Goal: Task Accomplishment & Management: Manage account settings

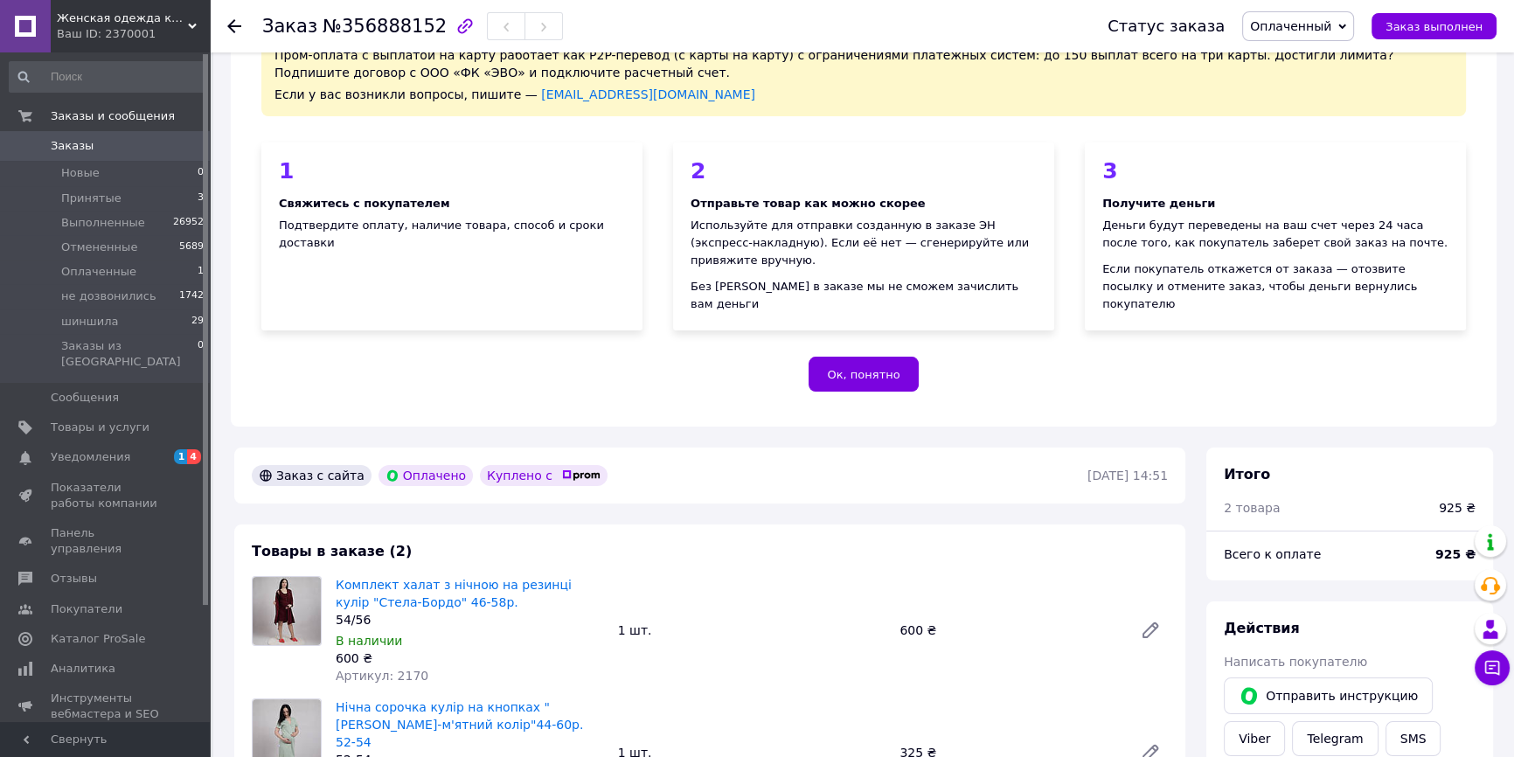
scroll to position [238, 0]
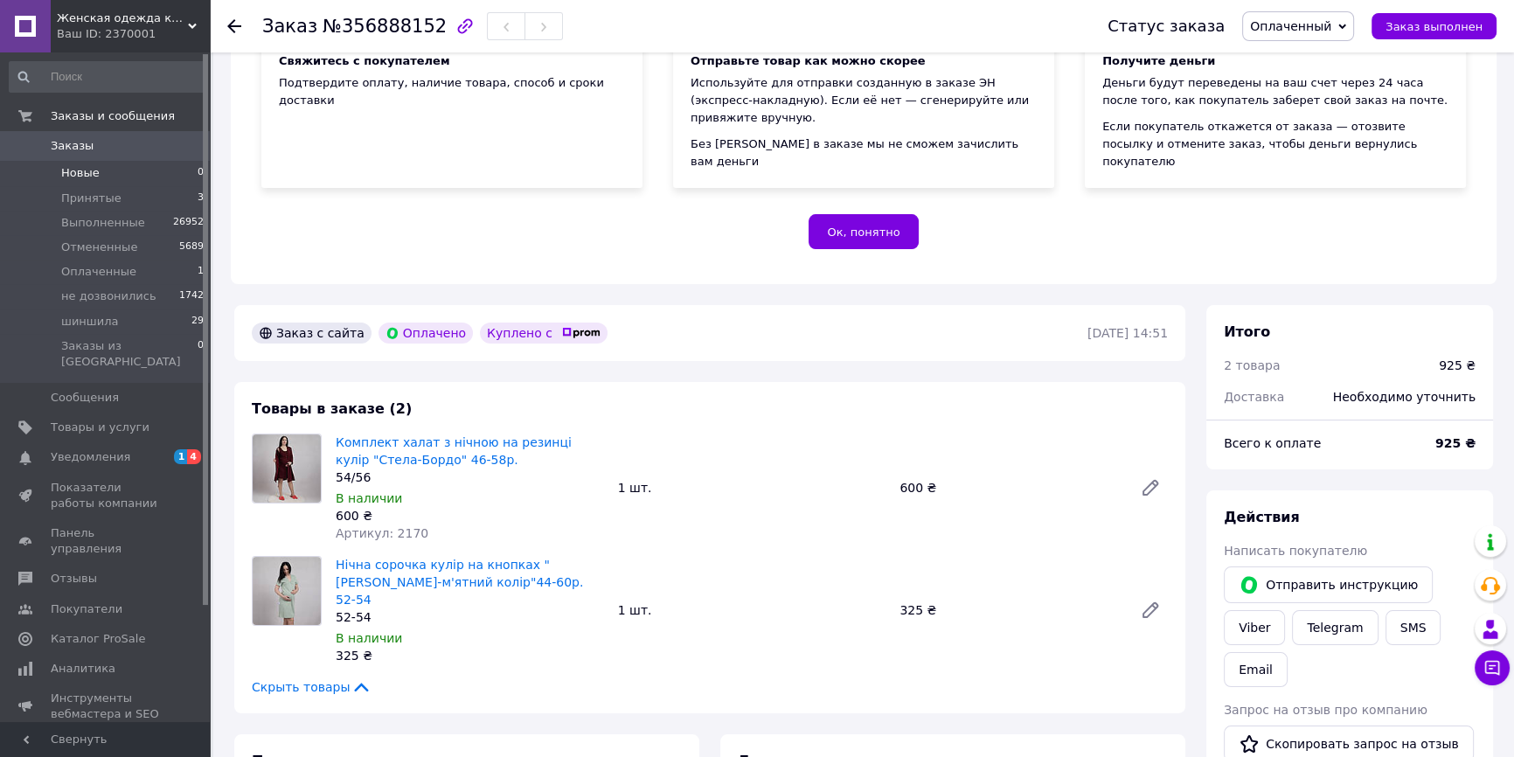
click at [142, 165] on li "Новые 0" at bounding box center [107, 173] width 214 height 24
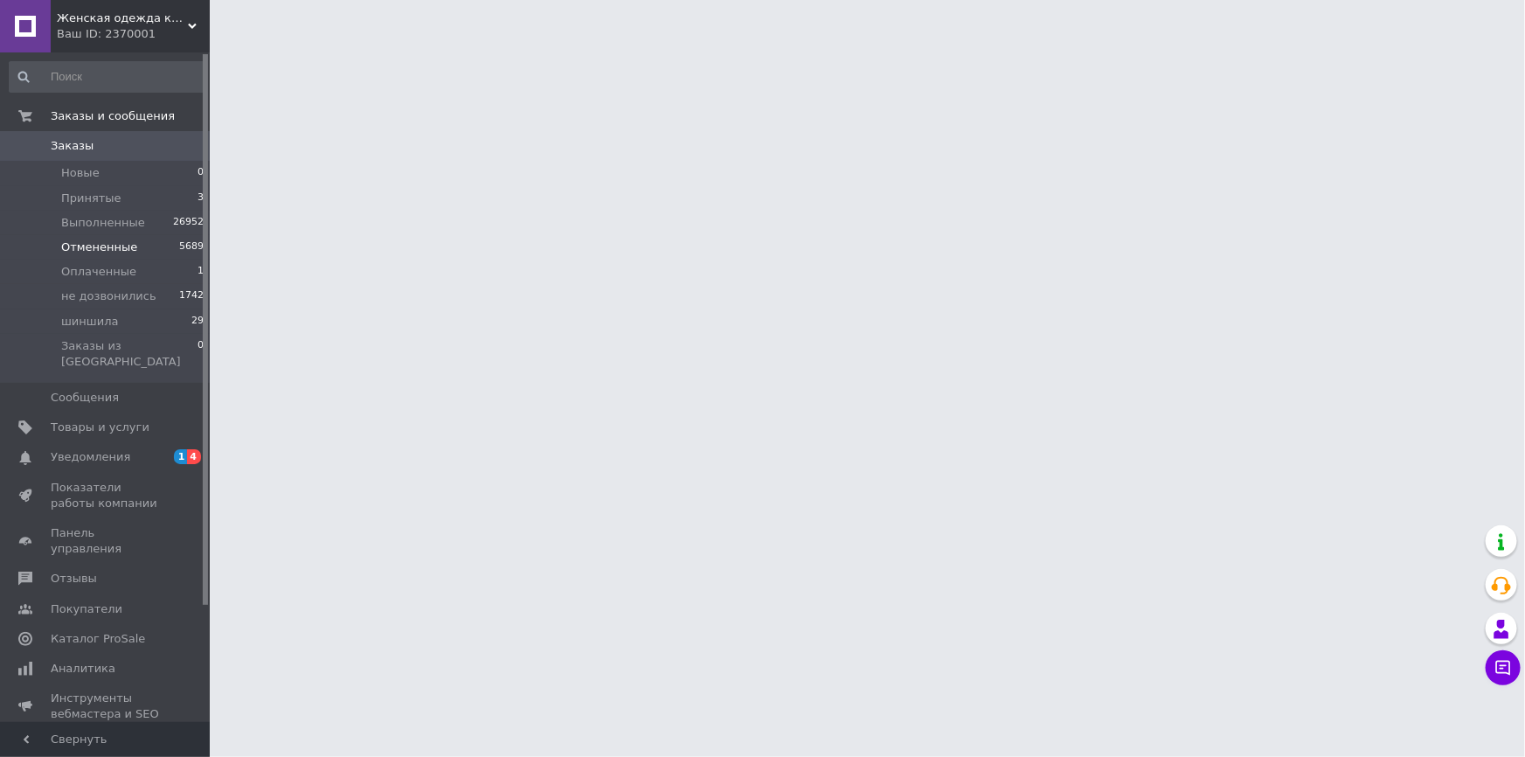
click at [135, 245] on li "Отмененные 5689" at bounding box center [107, 247] width 214 height 24
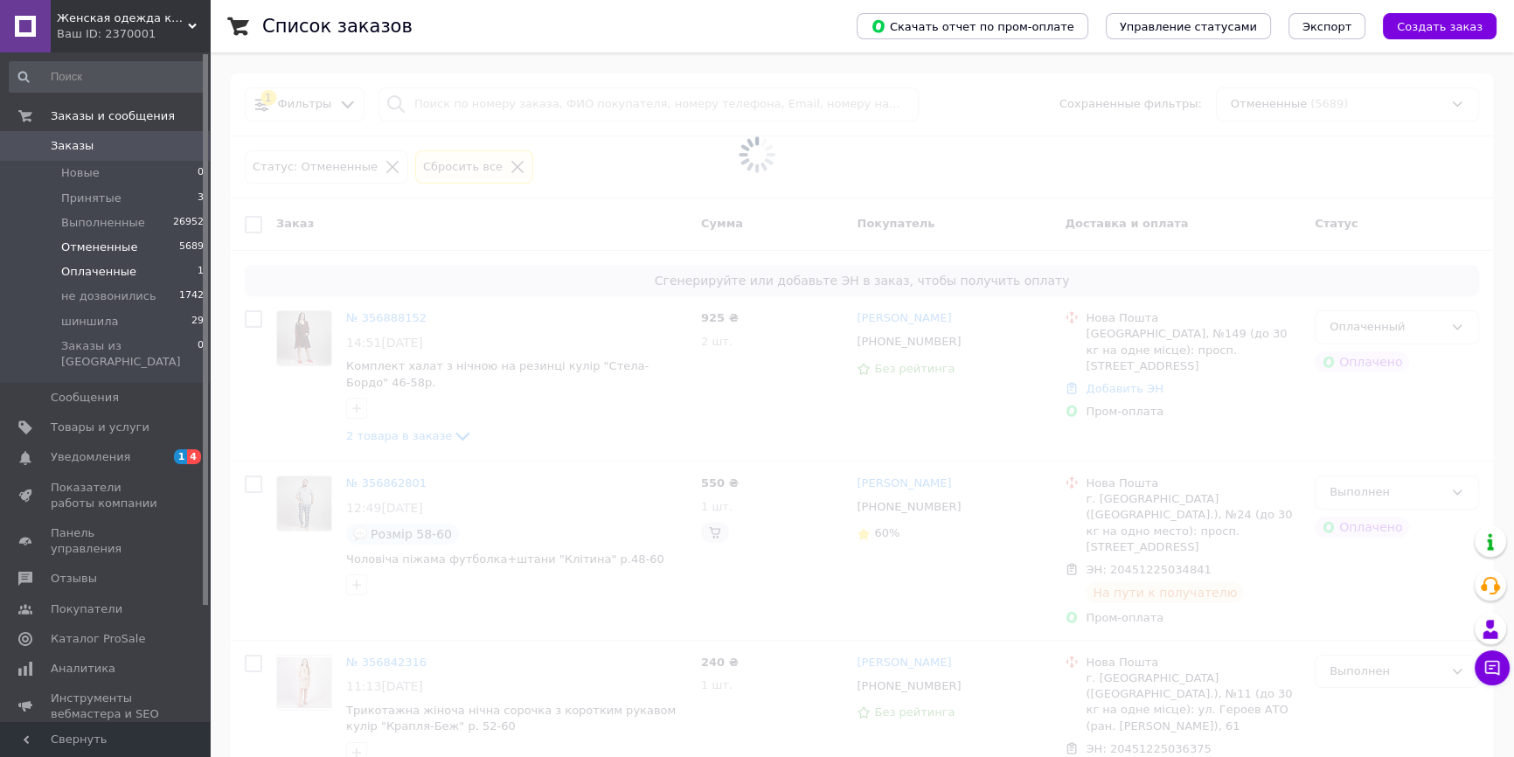
click at [129, 278] on li "Оплаченные 1" at bounding box center [107, 272] width 214 height 24
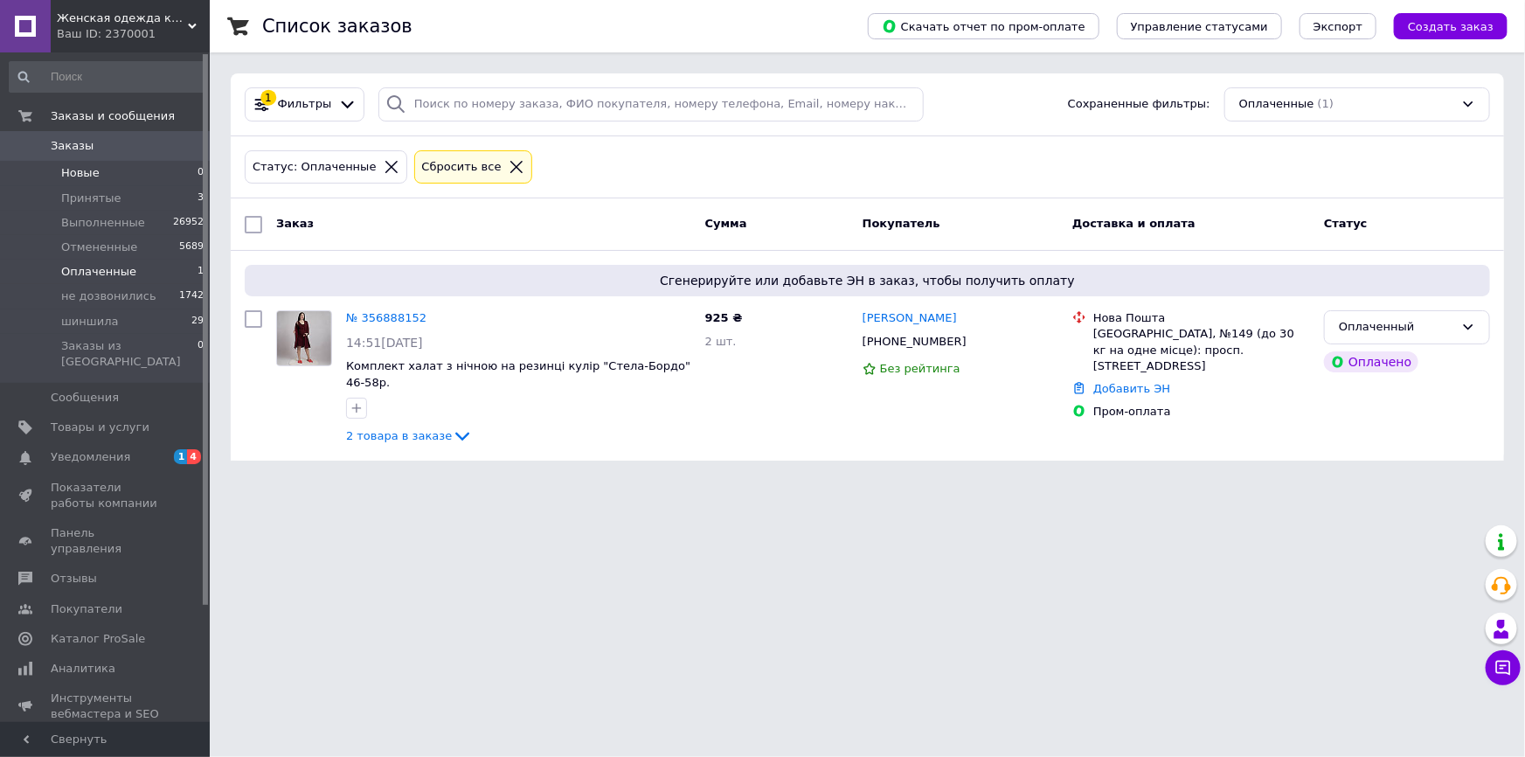
click at [149, 170] on li "Новые 0" at bounding box center [107, 173] width 214 height 24
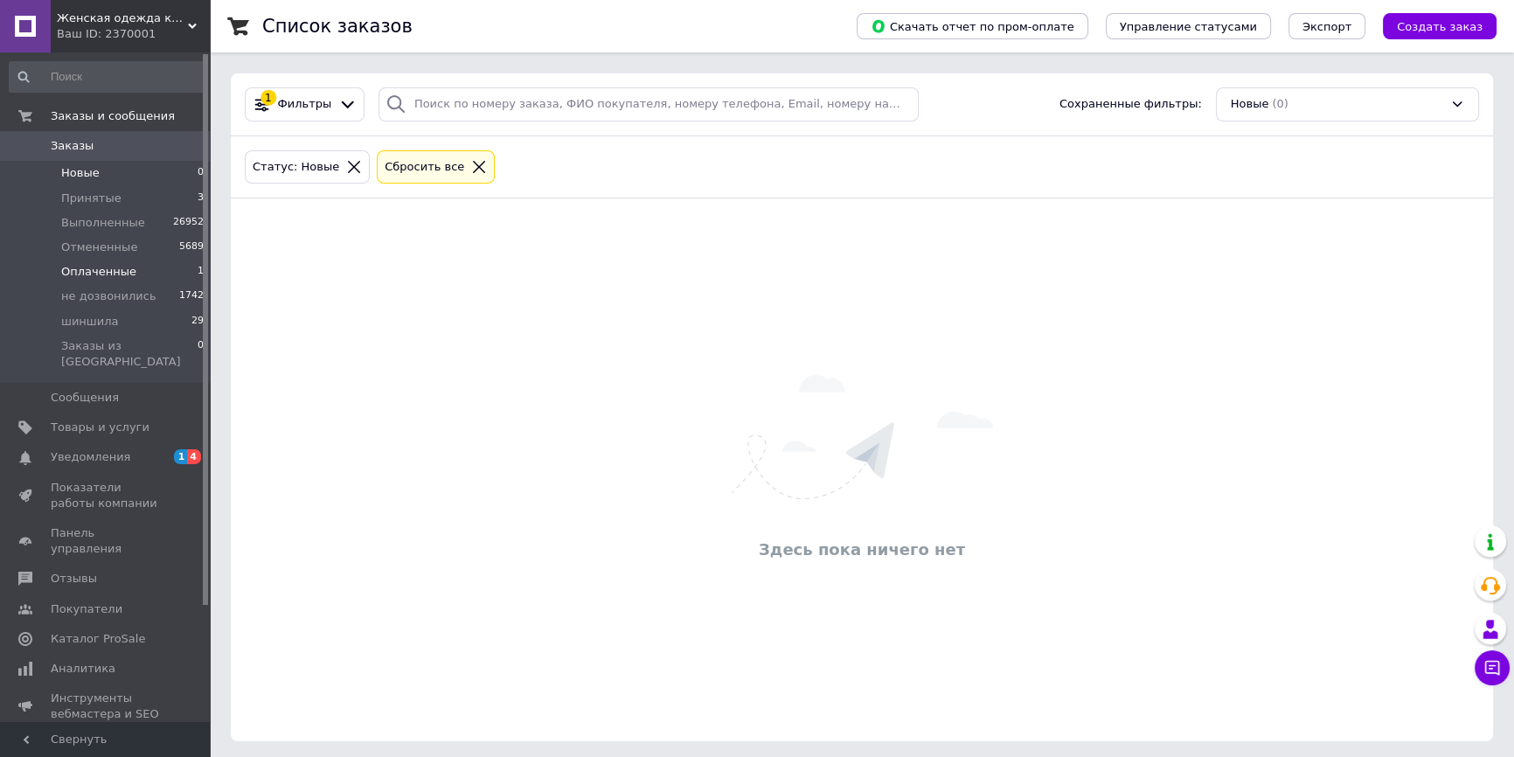
click at [154, 271] on li "Оплаченные 1" at bounding box center [107, 272] width 214 height 24
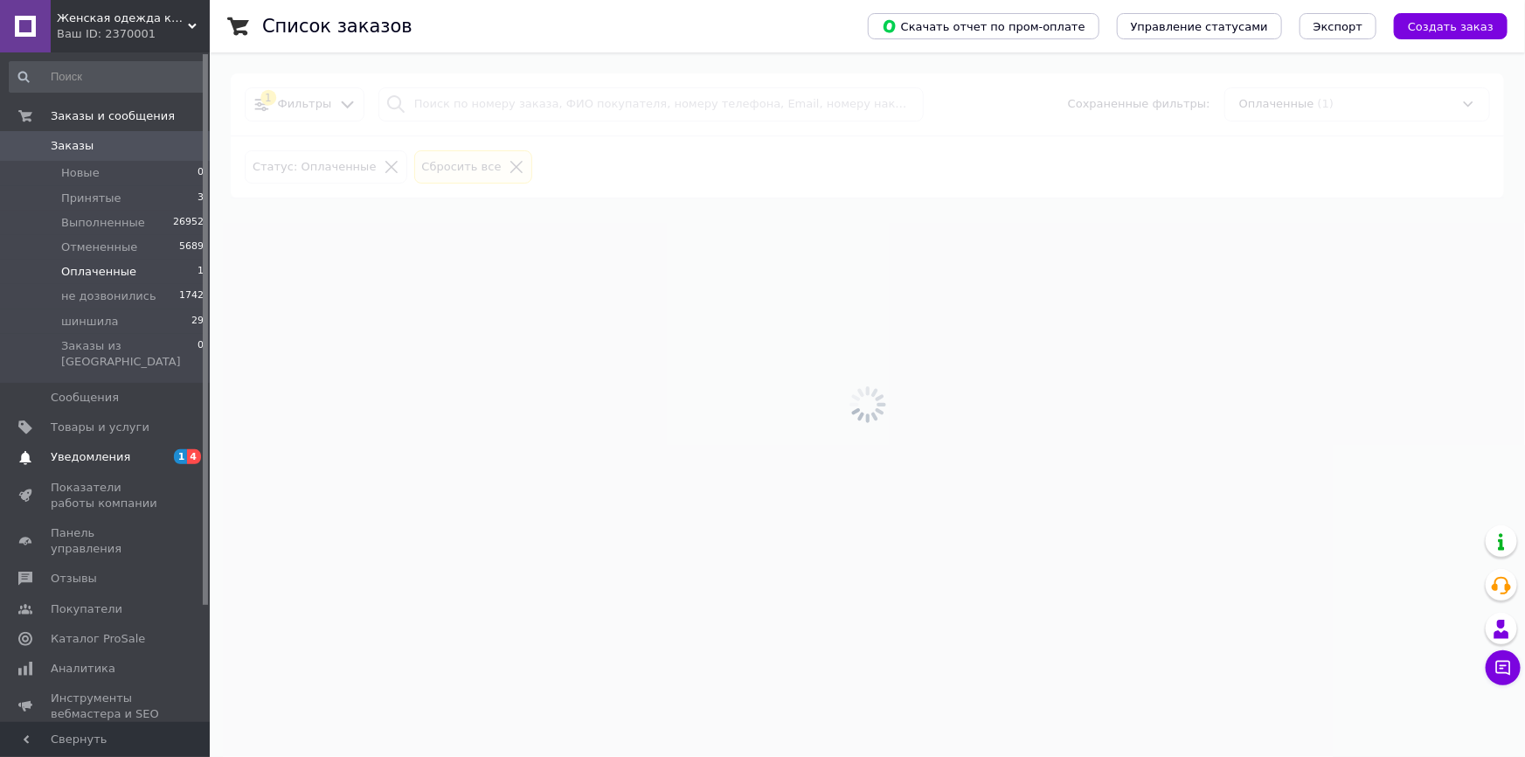
click at [128, 449] on span "Уведомления" at bounding box center [106, 457] width 111 height 16
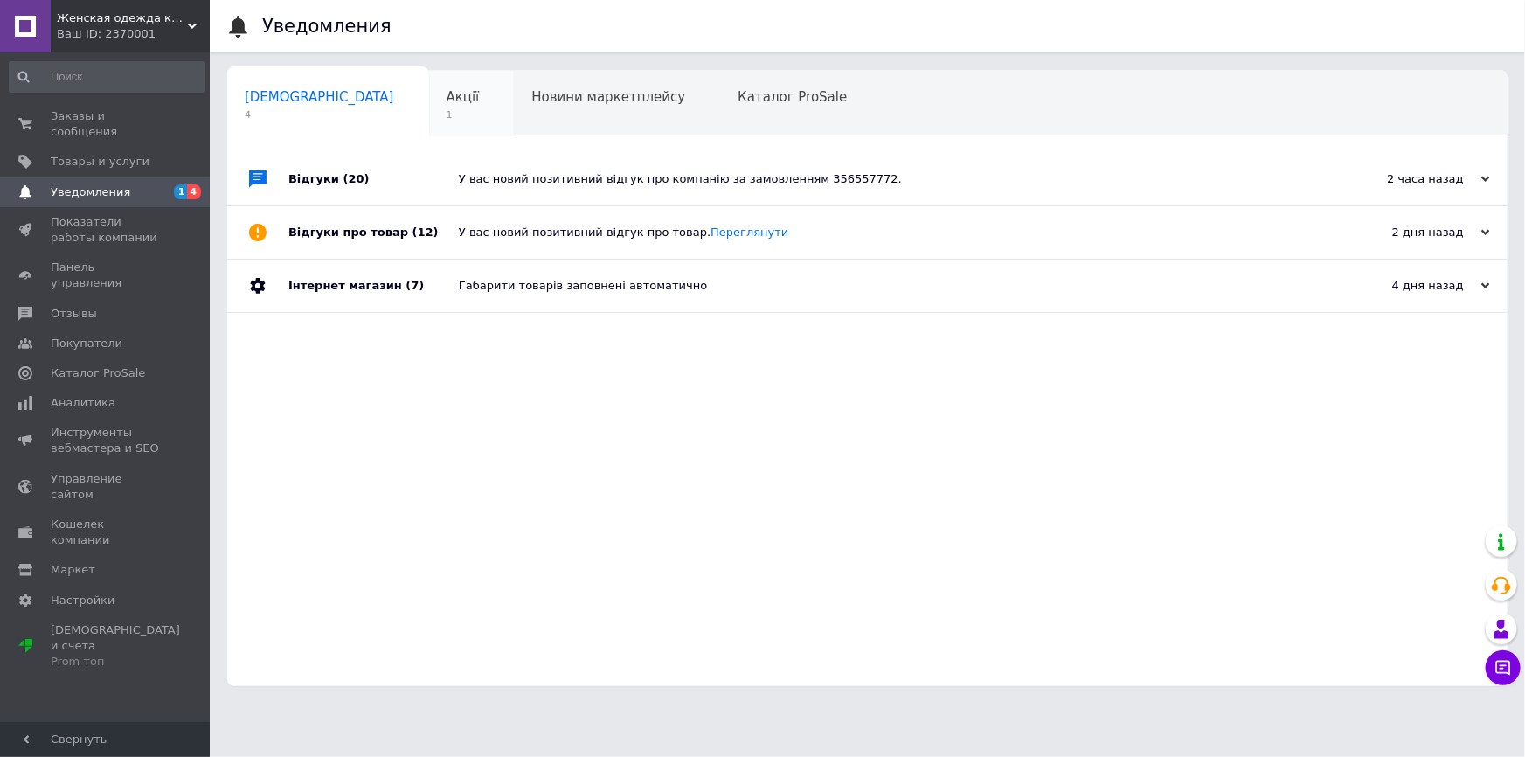
click at [429, 94] on div "Акції 1" at bounding box center [472, 104] width 86 height 66
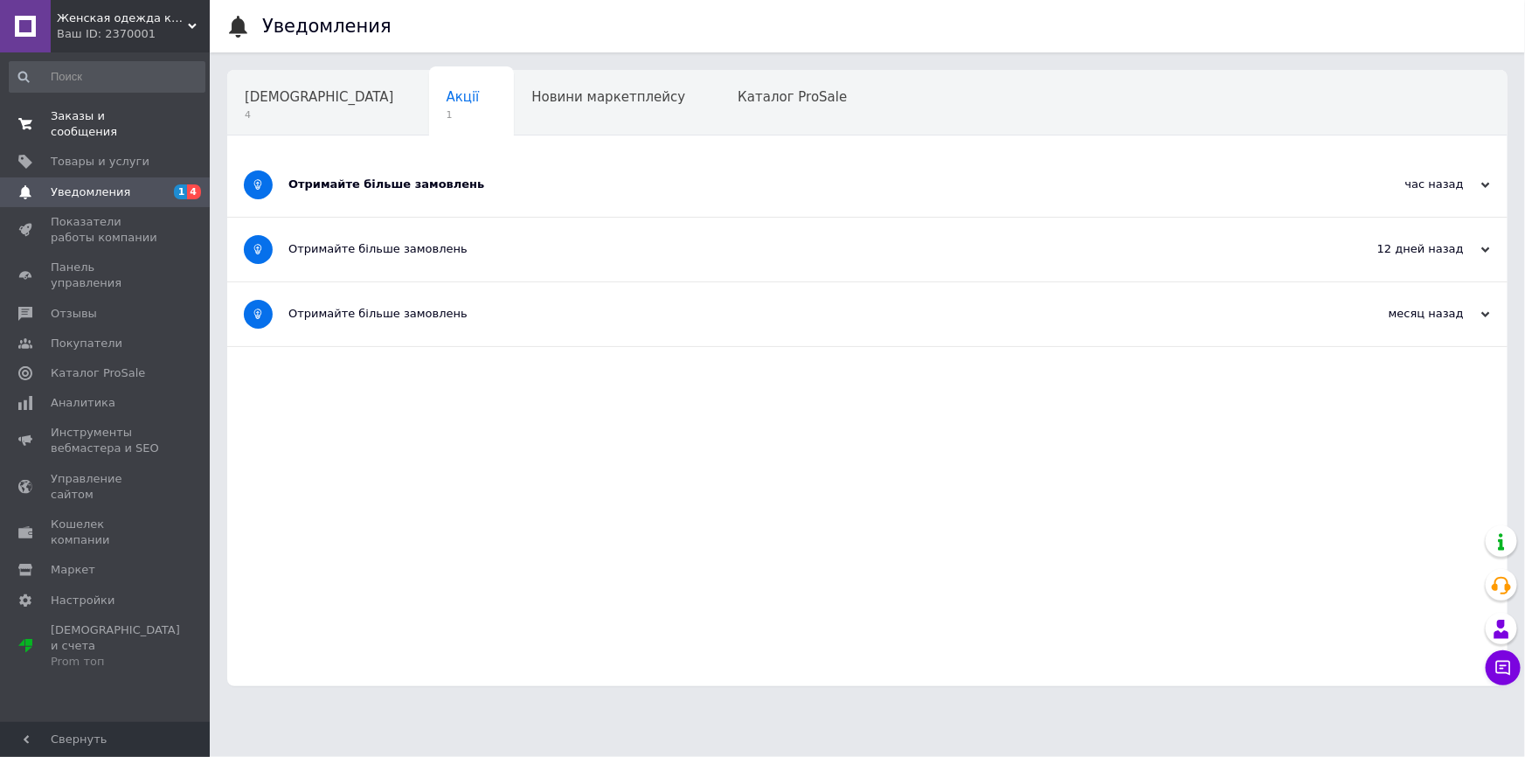
click at [96, 111] on span "Заказы и сообщения" at bounding box center [106, 123] width 111 height 31
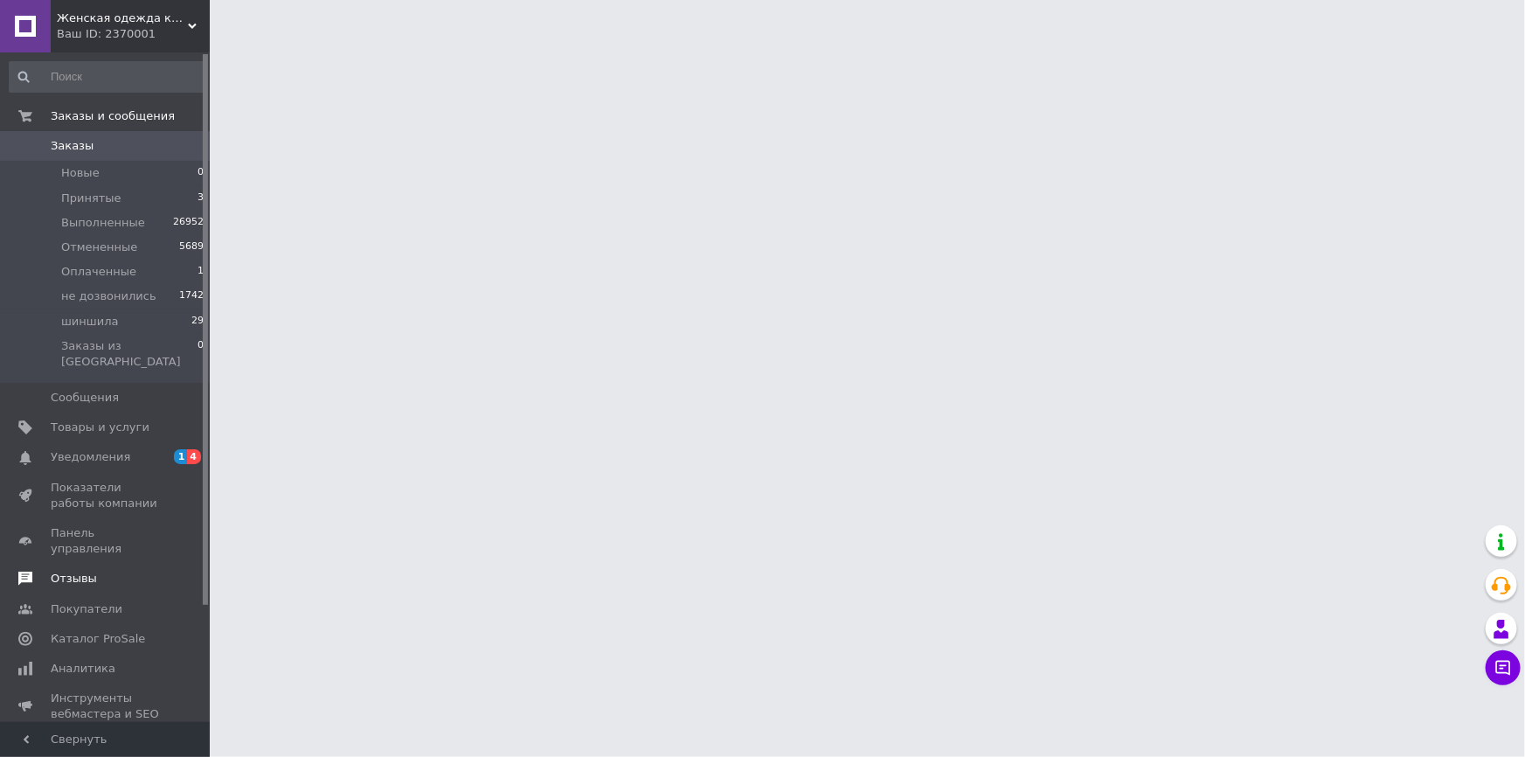
click at [93, 571] on span "Отзывы" at bounding box center [106, 579] width 111 height 16
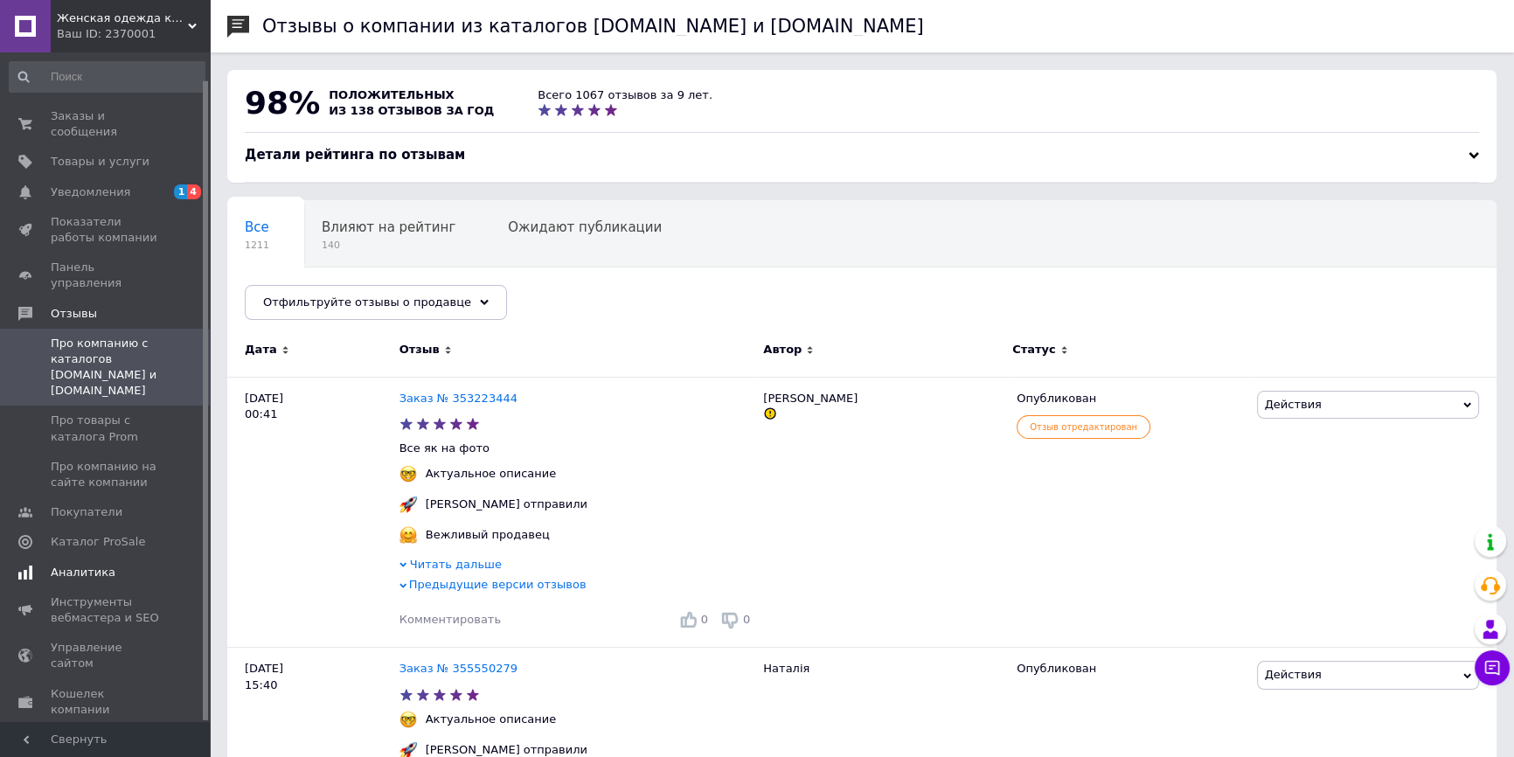
scroll to position [28, 0]
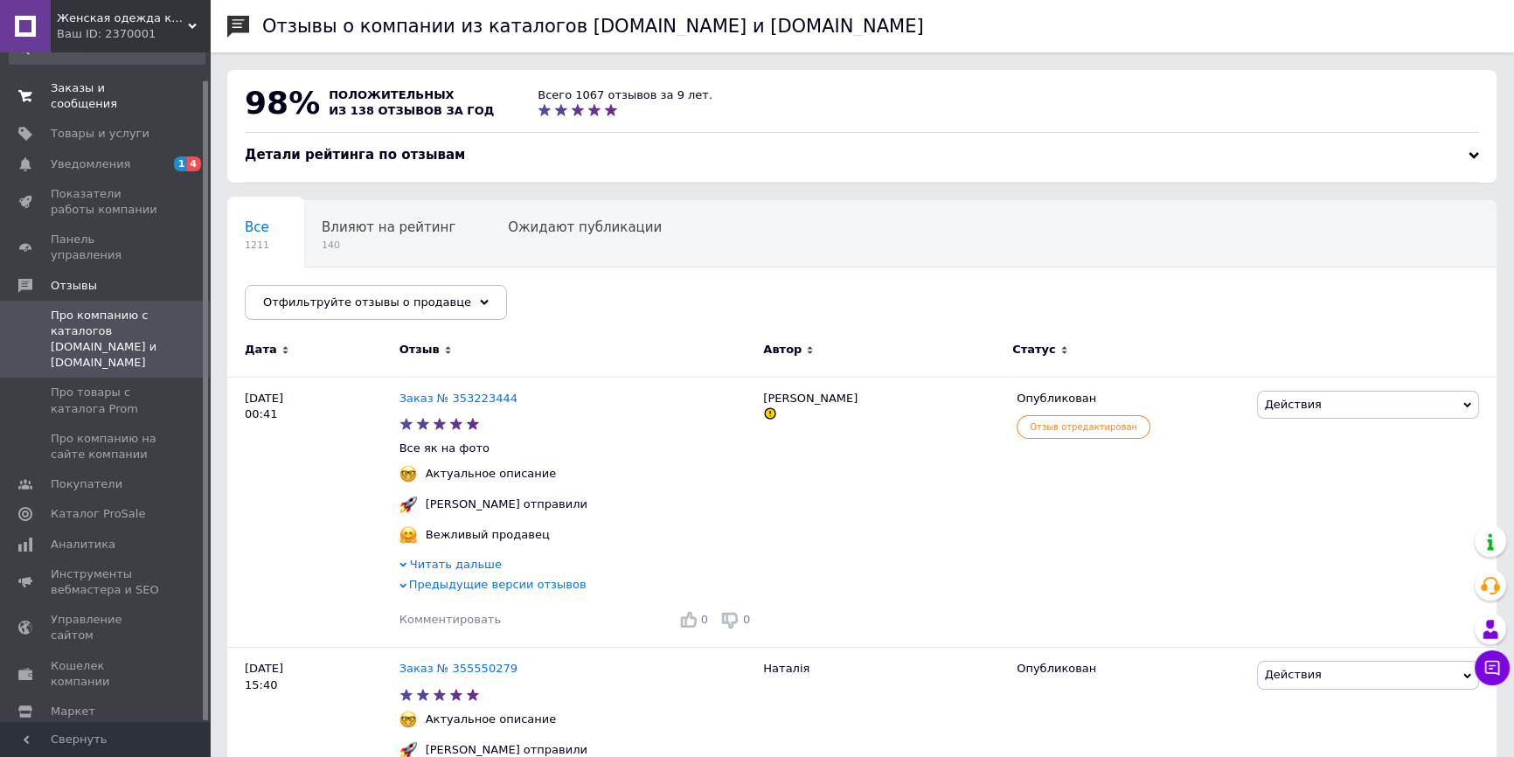
click at [130, 81] on span "Заказы и сообщения" at bounding box center [106, 95] width 111 height 31
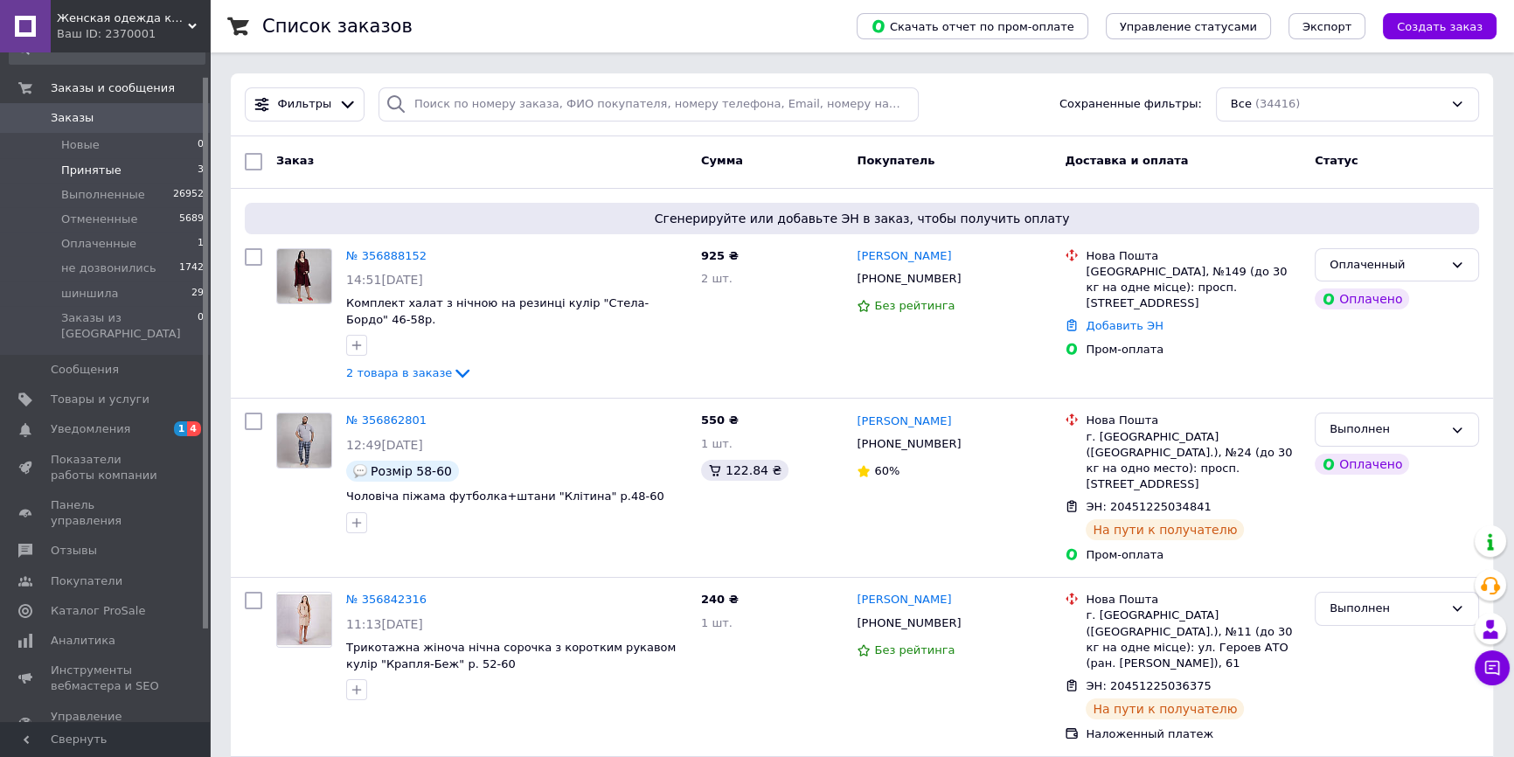
click at [64, 171] on span "Принятые" at bounding box center [91, 171] width 60 height 16
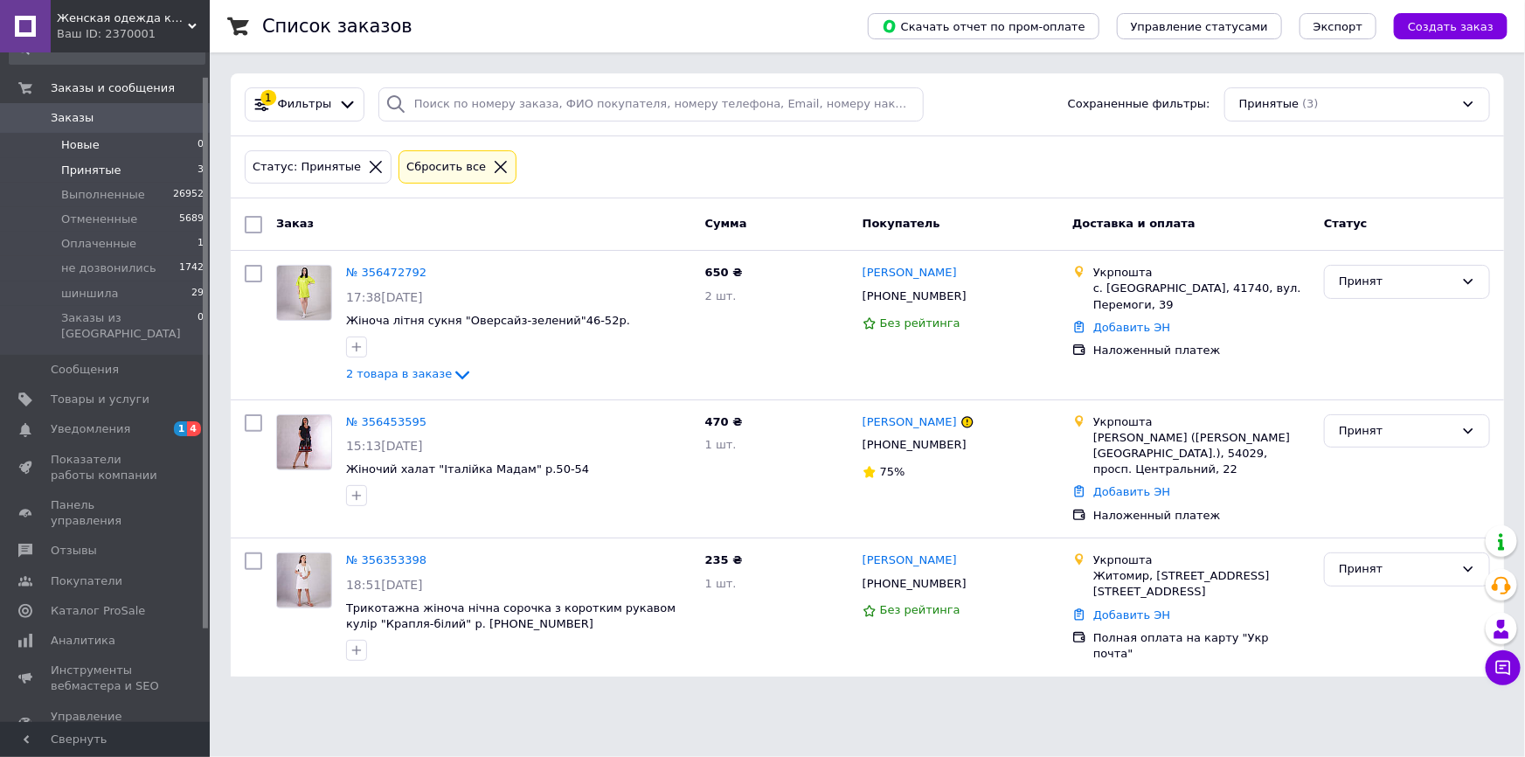
click at [142, 146] on li "Новые 0" at bounding box center [107, 145] width 214 height 24
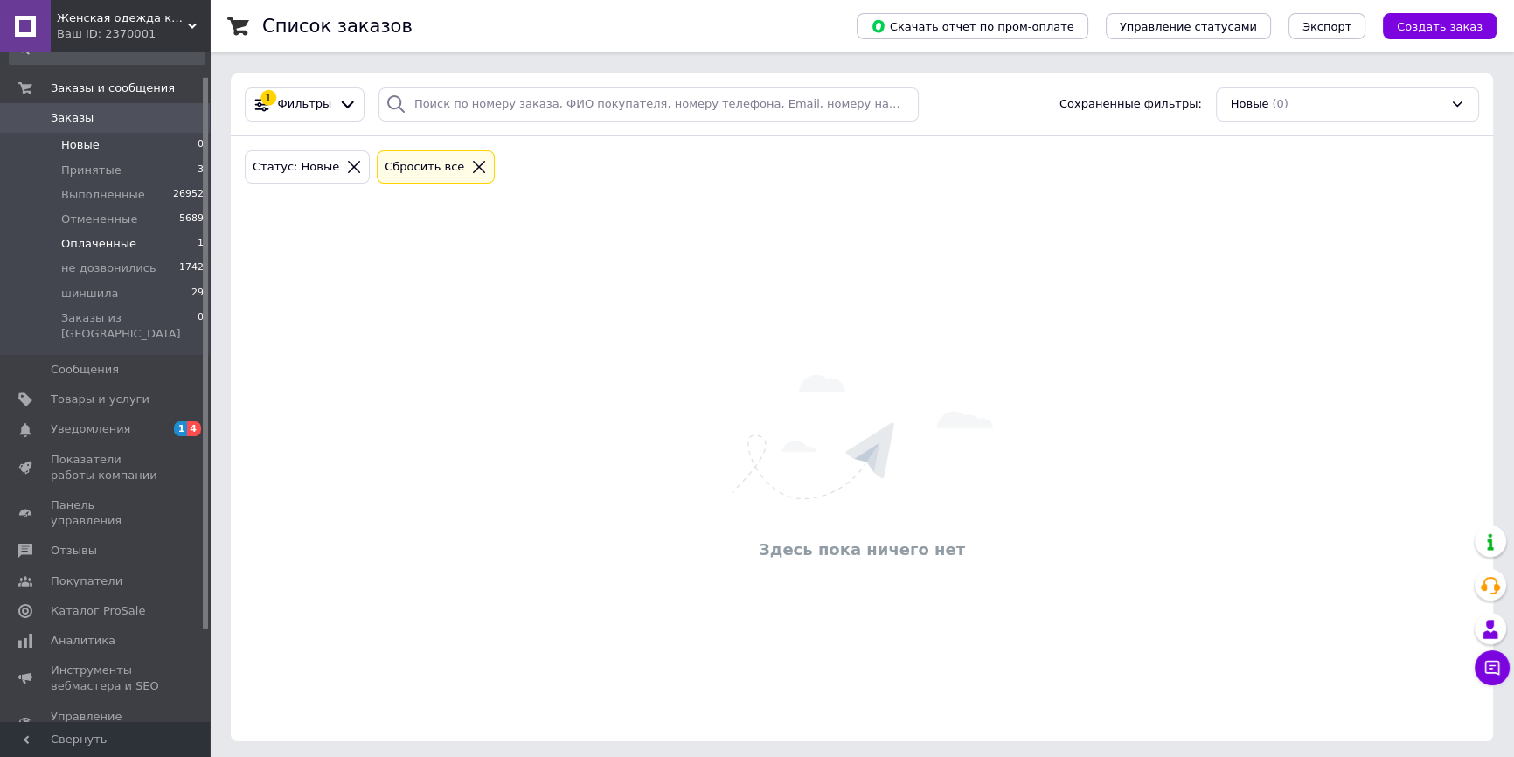
click at [156, 232] on li "Оплаченные 1" at bounding box center [107, 244] width 214 height 24
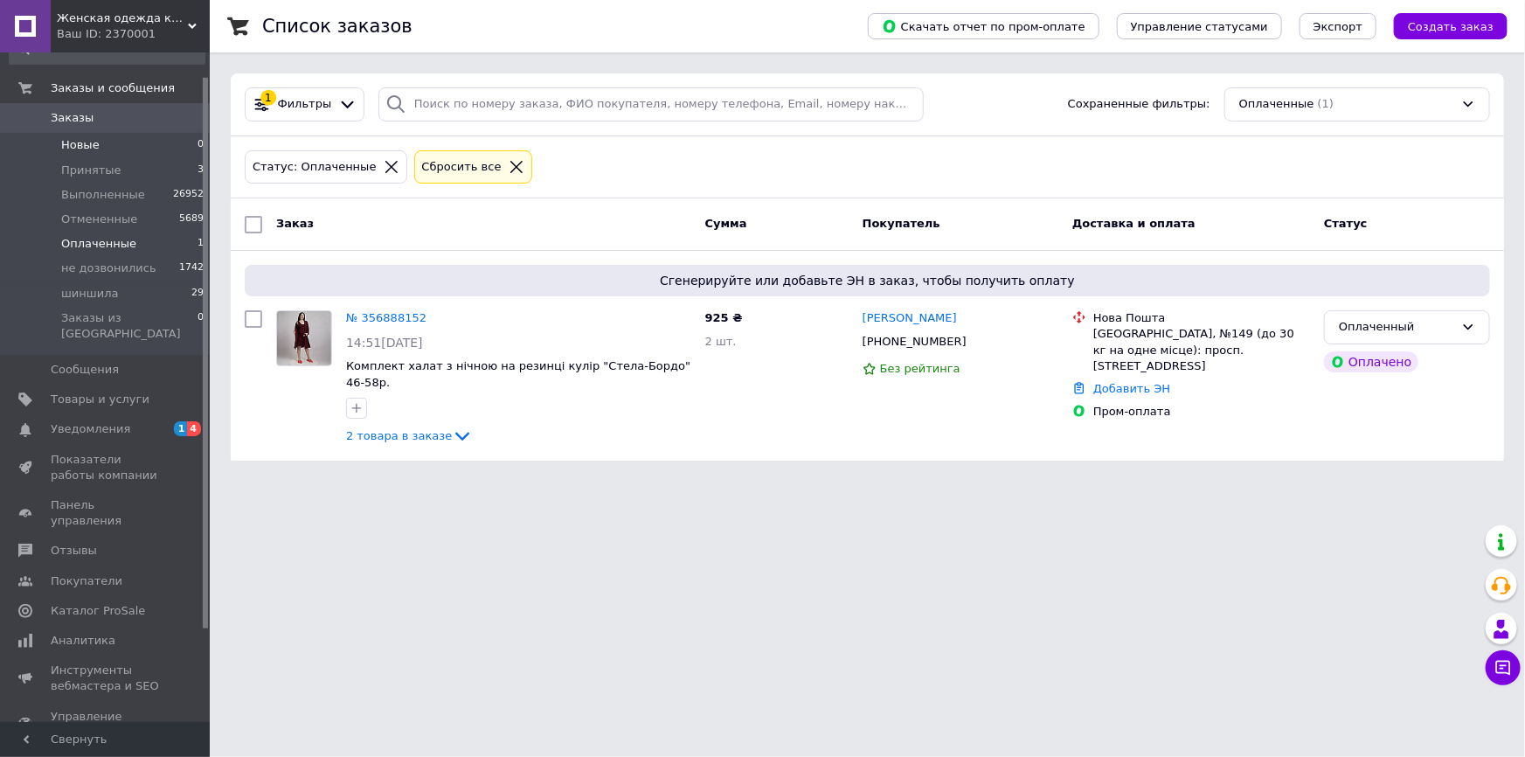
click at [128, 143] on li "Новые 0" at bounding box center [107, 145] width 214 height 24
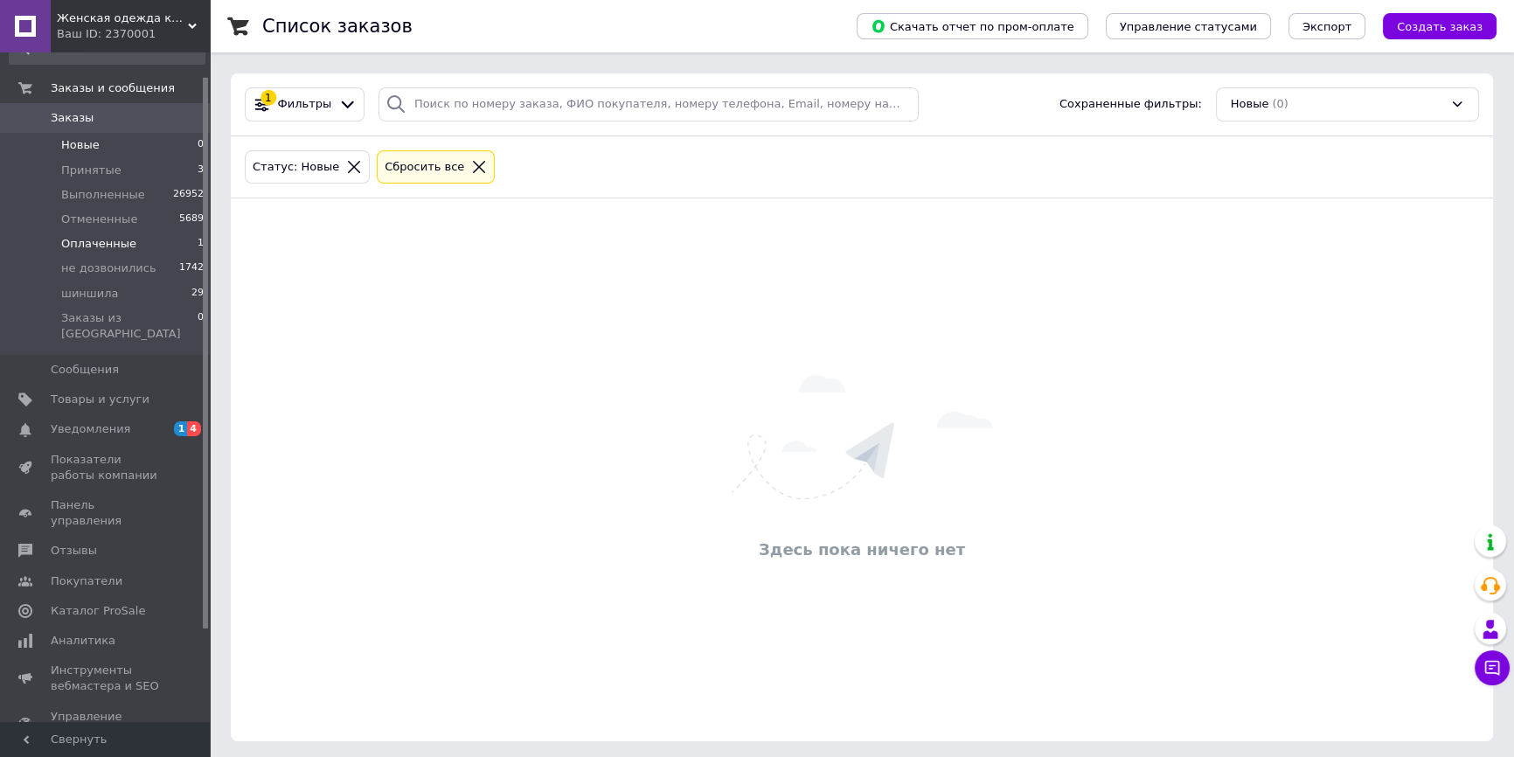
click at [140, 240] on li "Оплаченные 1" at bounding box center [107, 244] width 214 height 24
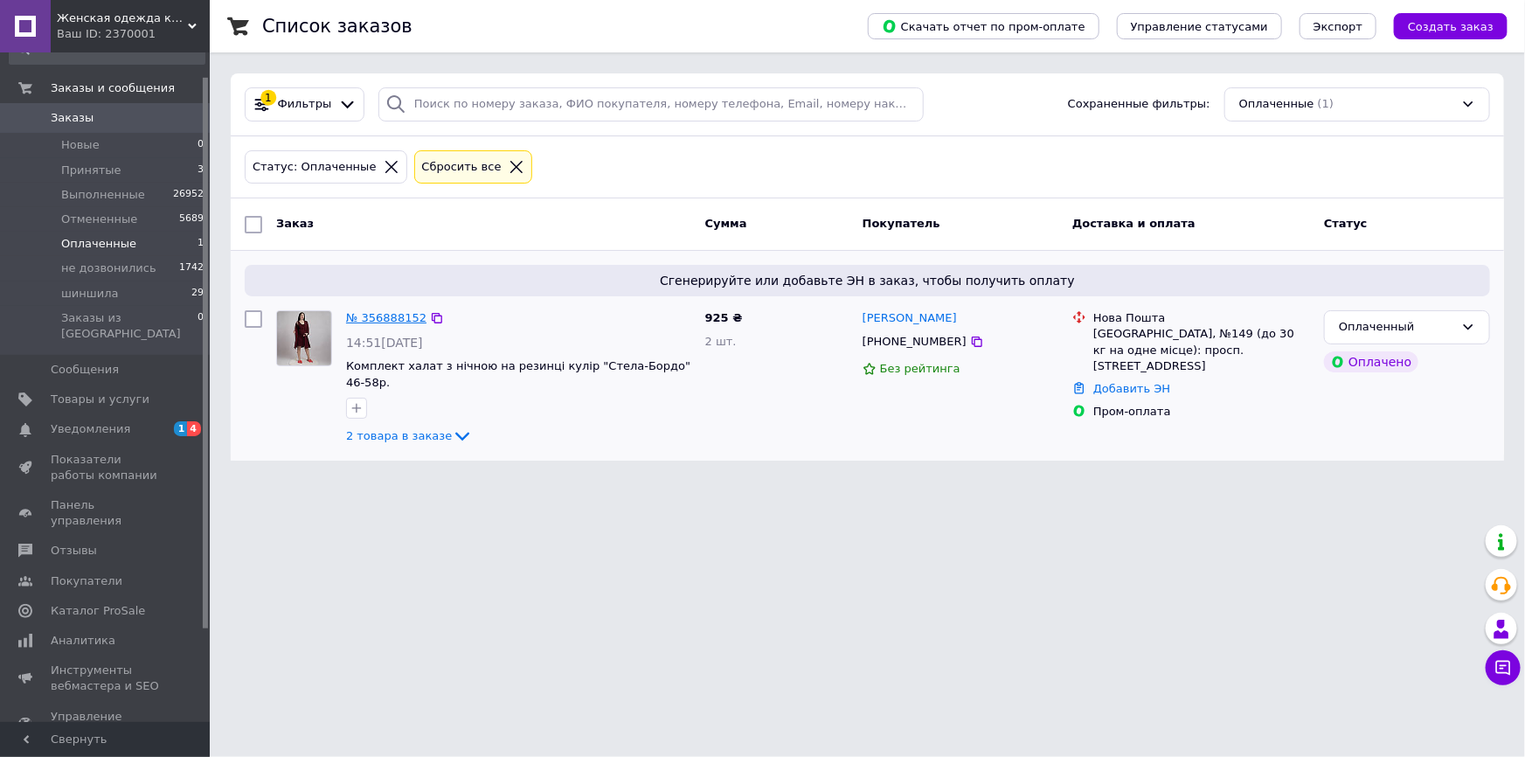
click at [377, 319] on link "№ 356888152" at bounding box center [386, 317] width 80 height 13
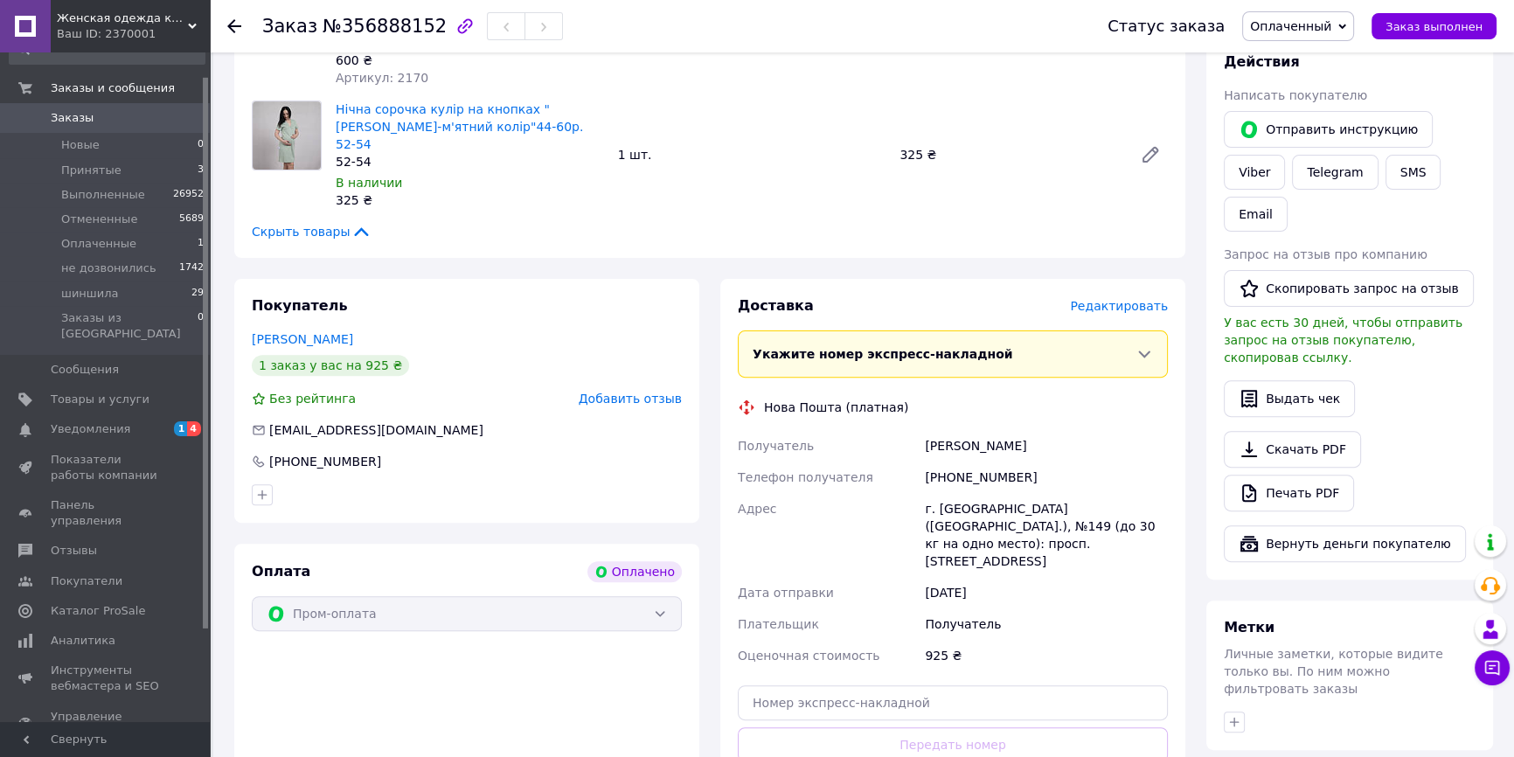
scroll to position [953, 0]
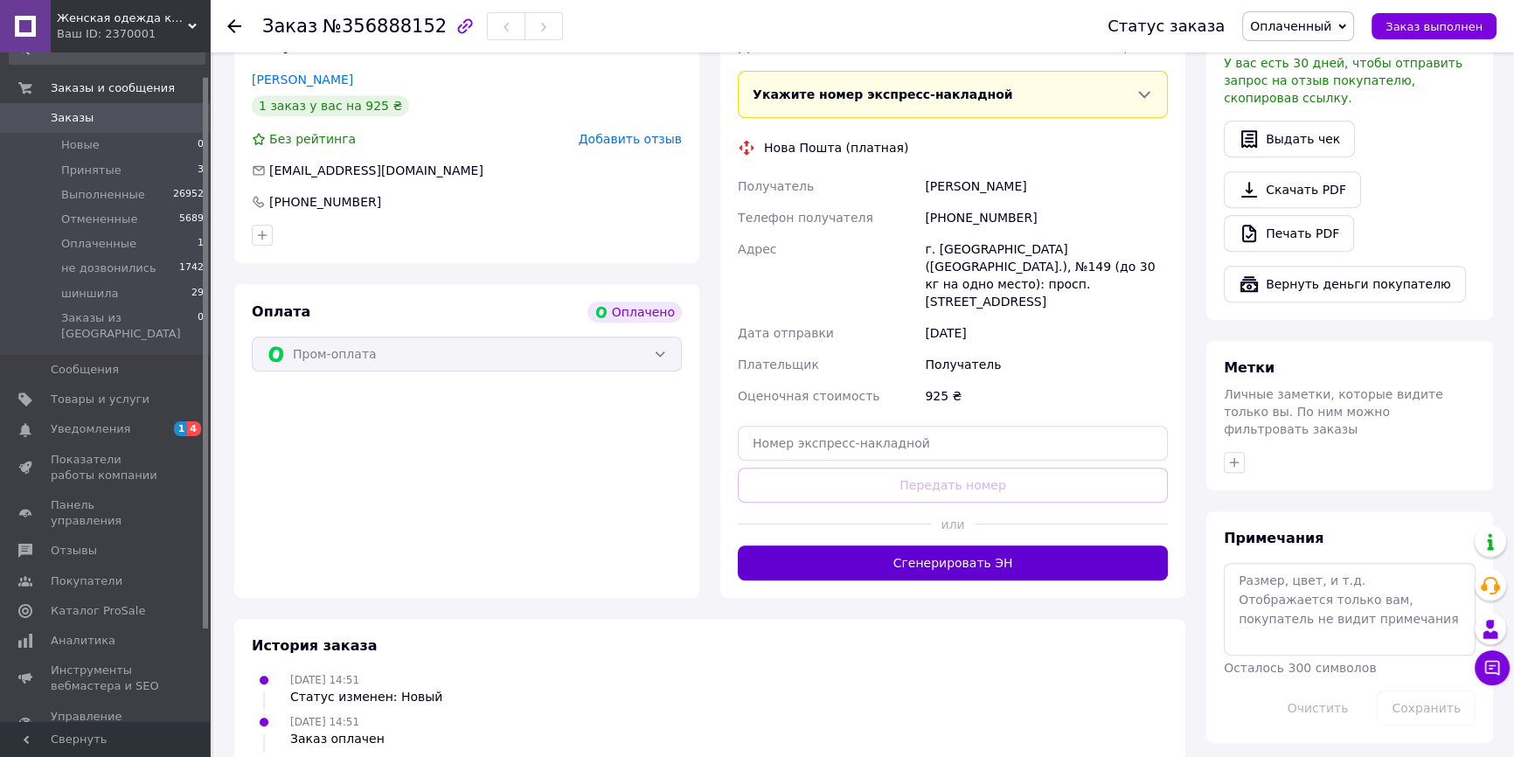
click at [955, 545] on button "Сгенерировать ЭН" at bounding box center [953, 562] width 430 height 35
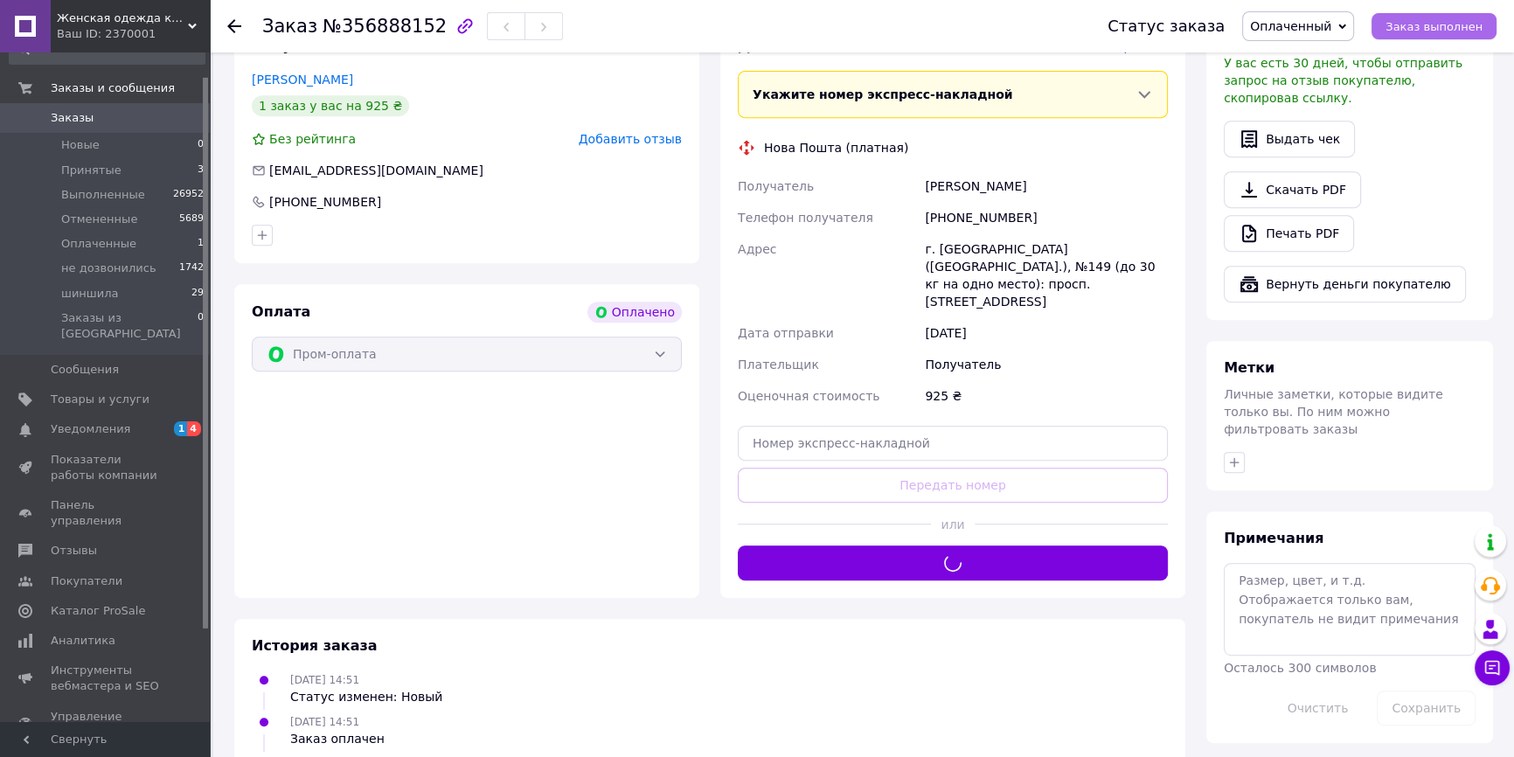
scroll to position [906, 0]
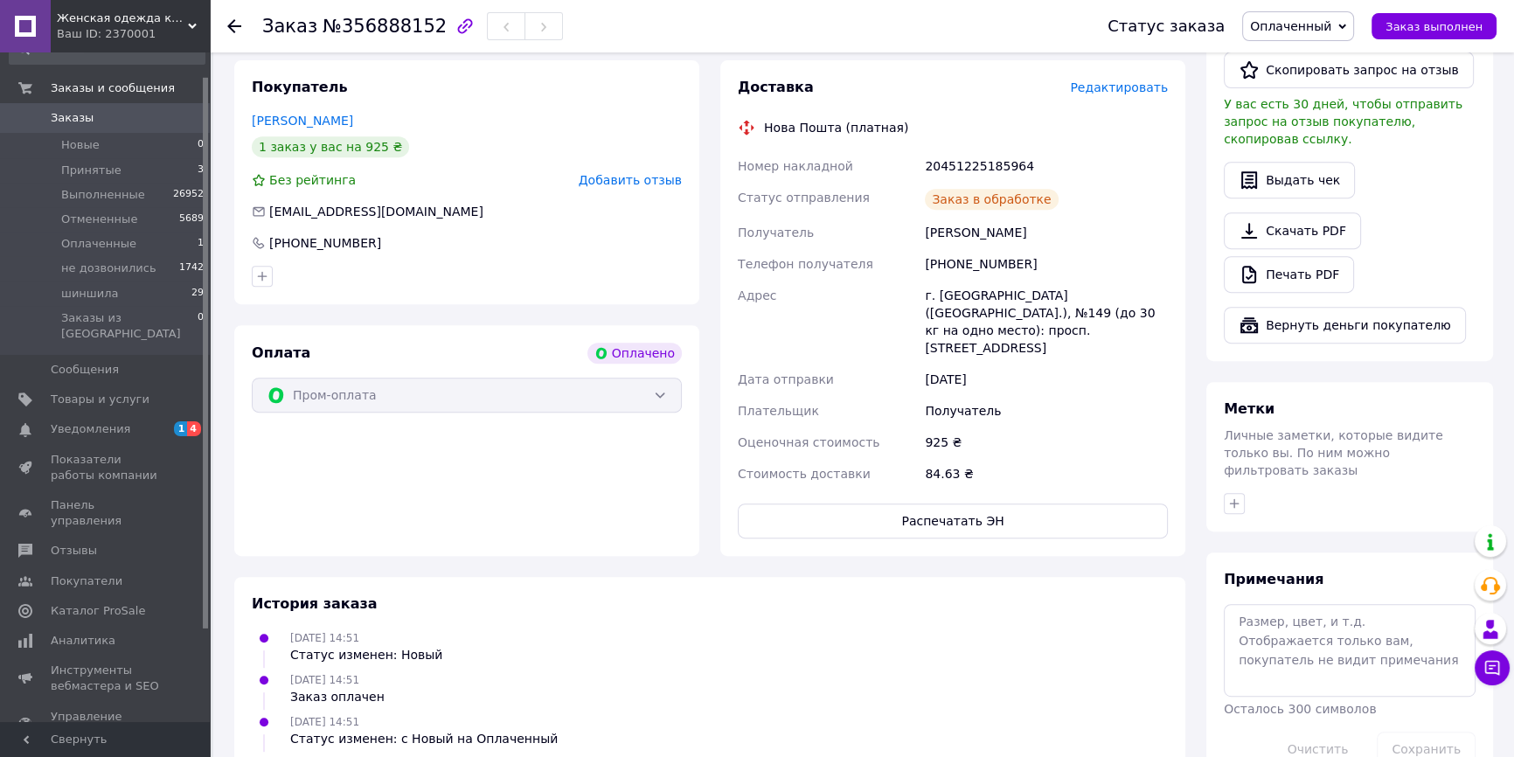
click at [1448, 26] on span "Заказ выполнен" at bounding box center [1434, 26] width 97 height 13
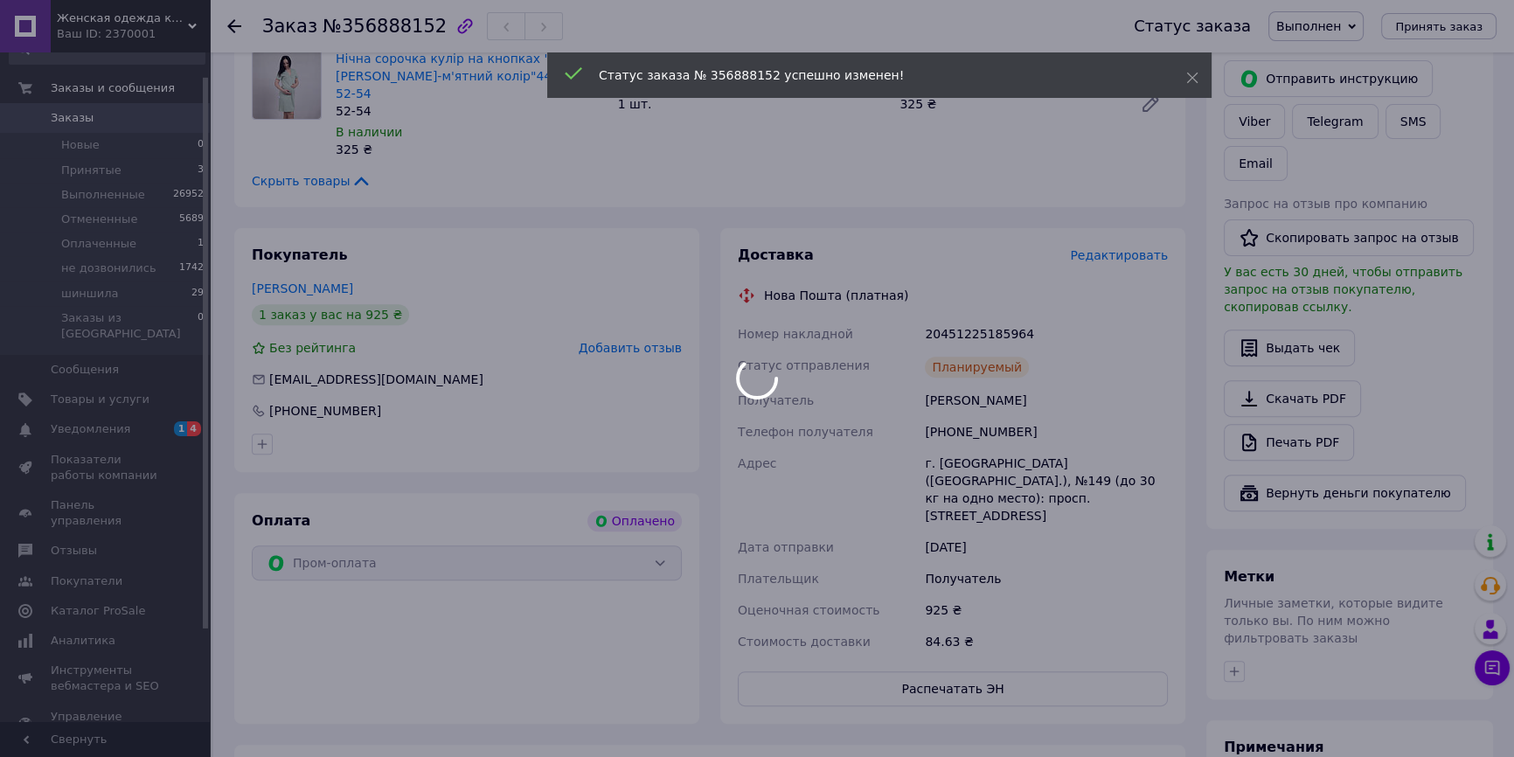
scroll to position [594, 0]
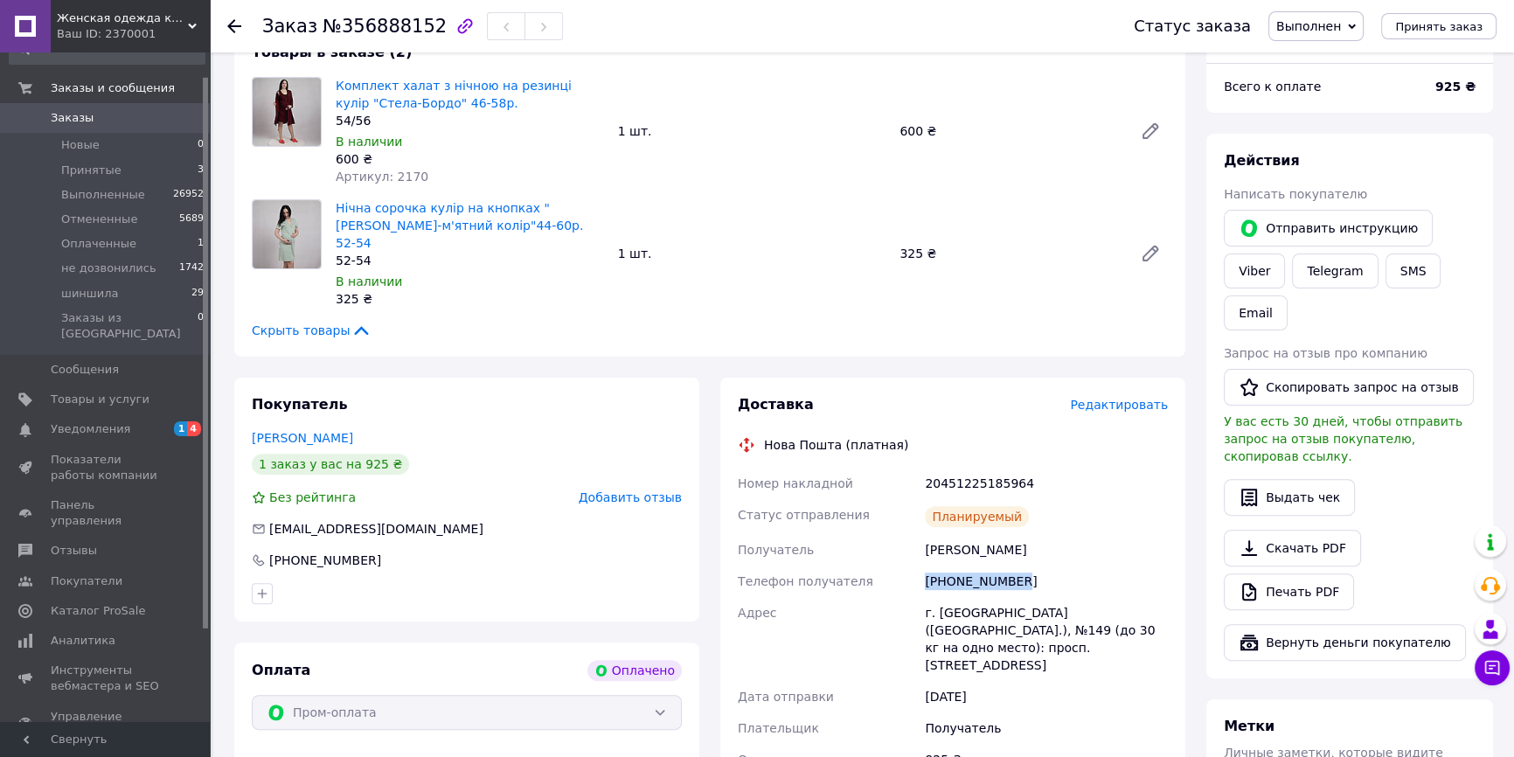
drag, startPoint x: 1023, startPoint y: 543, endPoint x: 912, endPoint y: 544, distance: 111.0
click at [912, 544] on div "Номер накладной 20451225185964 Статус отправления Планируемый Получатель [PERSO…" at bounding box center [952, 637] width 437 height 339
copy div "Телефон получателя [PHONE_NUMBER]"
click at [315, 378] on div "Покупатель [PERSON_NAME] 1 заказ у вас на 925 ₴ Без рейтинга Добавить отзыв [EM…" at bounding box center [466, 500] width 465 height 244
drag, startPoint x: 1031, startPoint y: 445, endPoint x: 913, endPoint y: 448, distance: 118.9
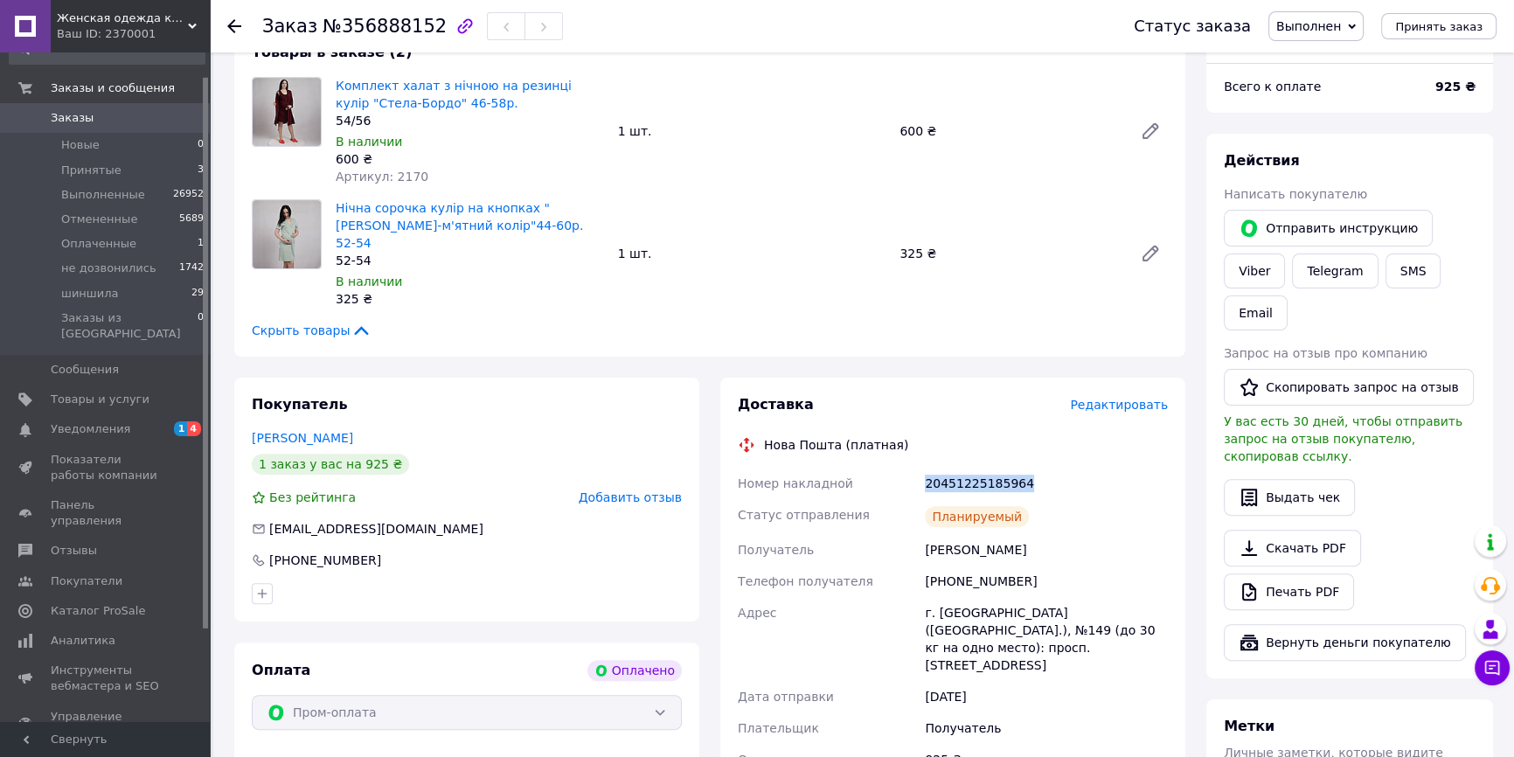
click at [913, 468] on div "Номер накладной 20451225185964 Статус отправления Планируемый Получатель [PERSO…" at bounding box center [952, 637] width 437 height 339
copy div "Номер накладной 20451225185964"
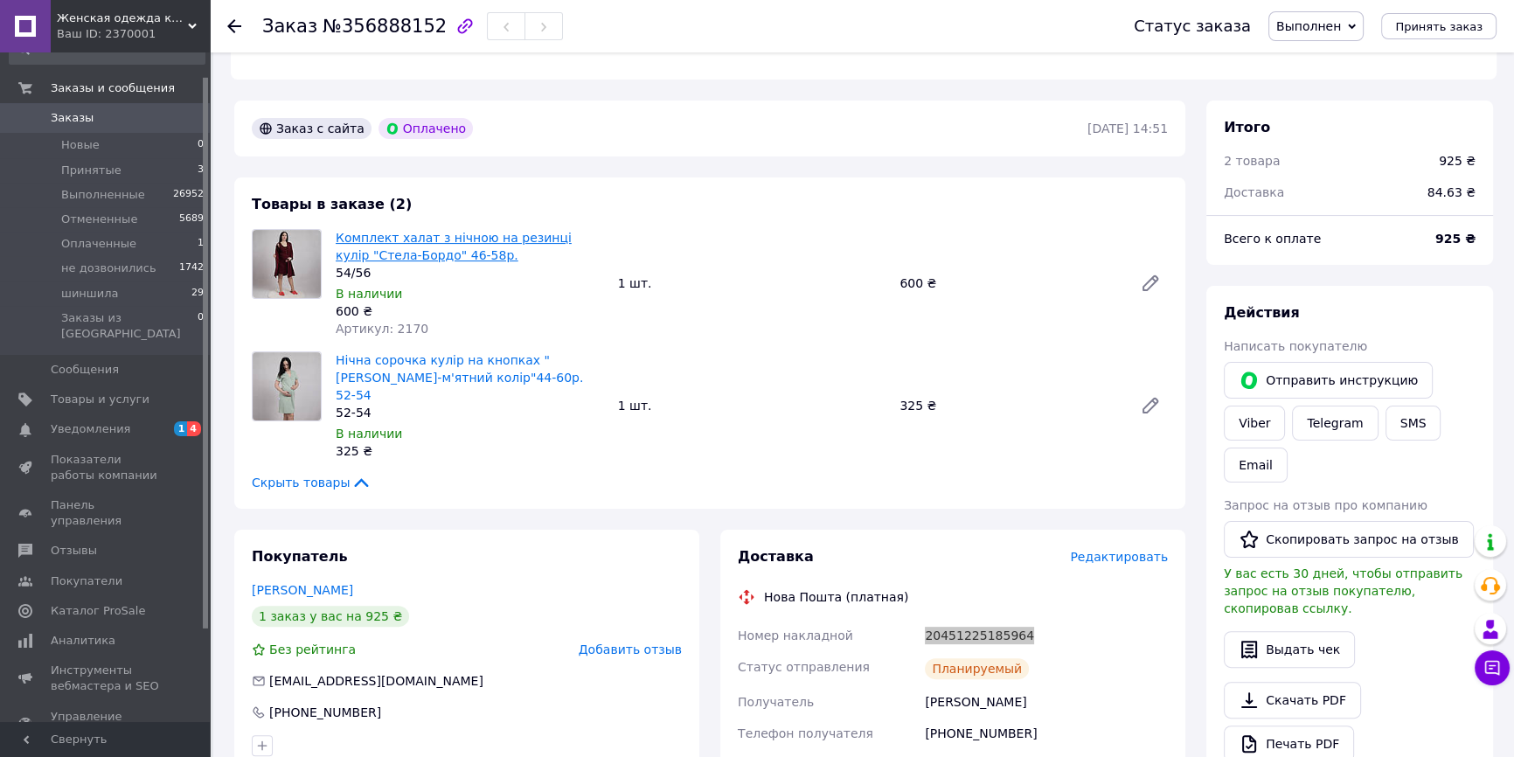
scroll to position [435, 0]
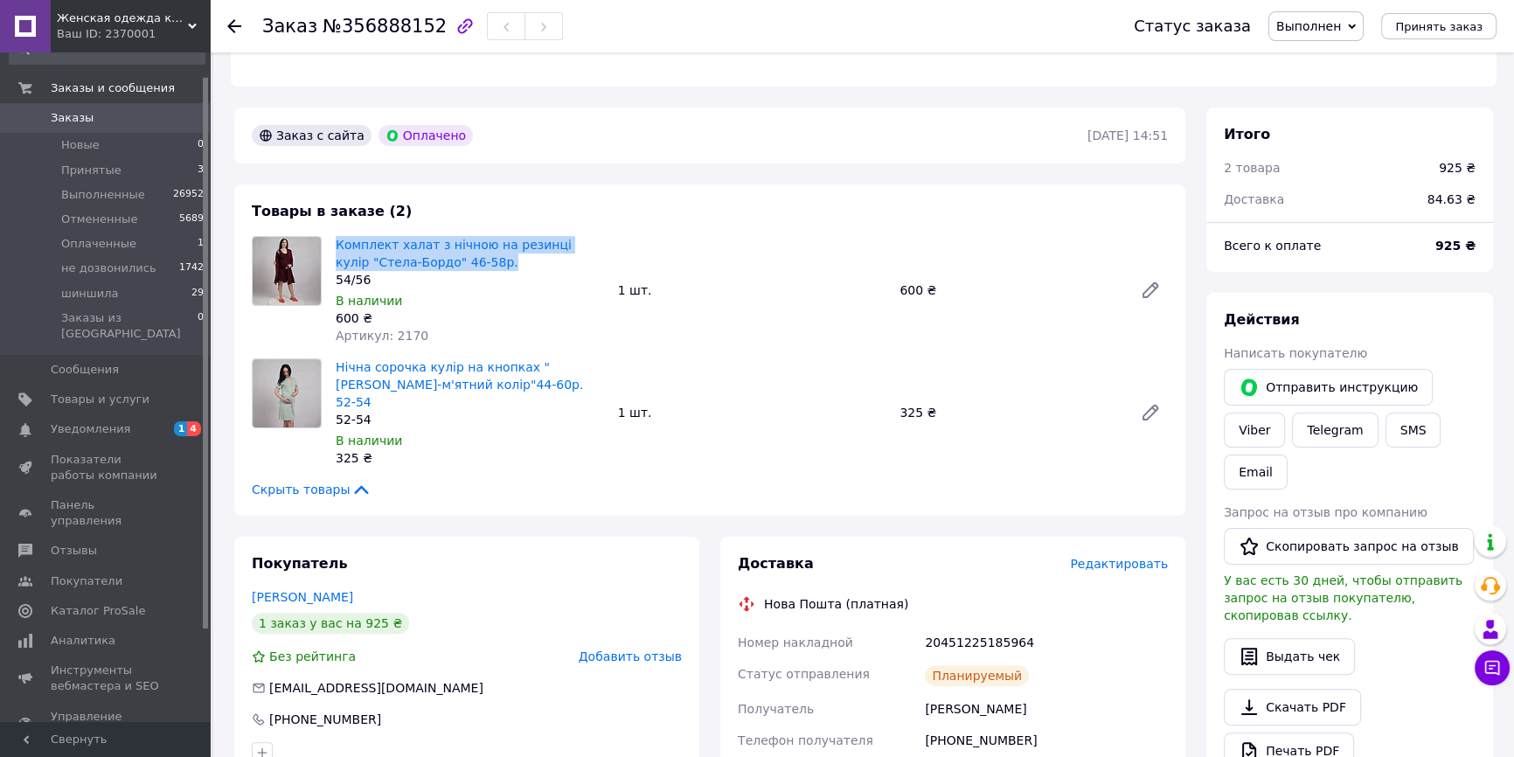
drag, startPoint x: 330, startPoint y: 225, endPoint x: 483, endPoint y: 249, distance: 154.9
click at [483, 249] on div "Комплект халат з нічною на резинці кулір "Стела-Бордо" 46-58р. 54/56 В наличии …" at bounding box center [470, 290] width 282 height 115
copy link "Комплект халат з нічною на резинці кулір "Стела-Бордо" 46-58р."
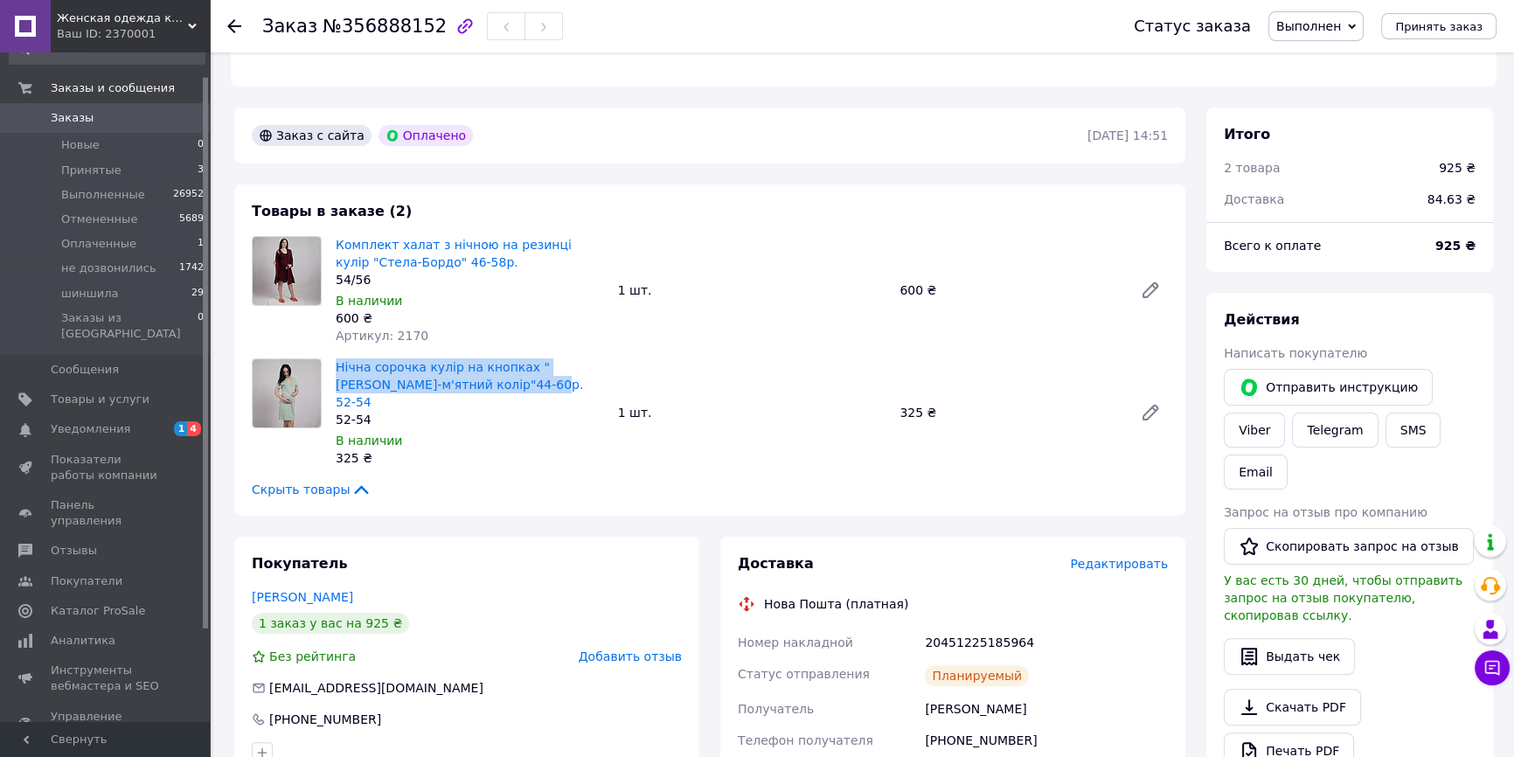
drag, startPoint x: 333, startPoint y: 348, endPoint x: 509, endPoint y: 365, distance: 176.6
click at [509, 365] on div "Нічна сорочка кулір на кнопках "[PERSON_NAME]-м'ятний колір"44-60р. [PHONE_NUMB…" at bounding box center [470, 412] width 282 height 115
copy link "Нічна сорочка кулір на кнопках "[PERSON_NAME]-м'ятний колір"44-60р. 52-54"
click at [227, 420] on div "Заказ с сайта Оплачено [DATE] 14:51 Товары в заказе (2) Комплект халат з нічною…" at bounding box center [710, 696] width 972 height 1176
click at [107, 148] on li "Новые 0" at bounding box center [107, 145] width 214 height 24
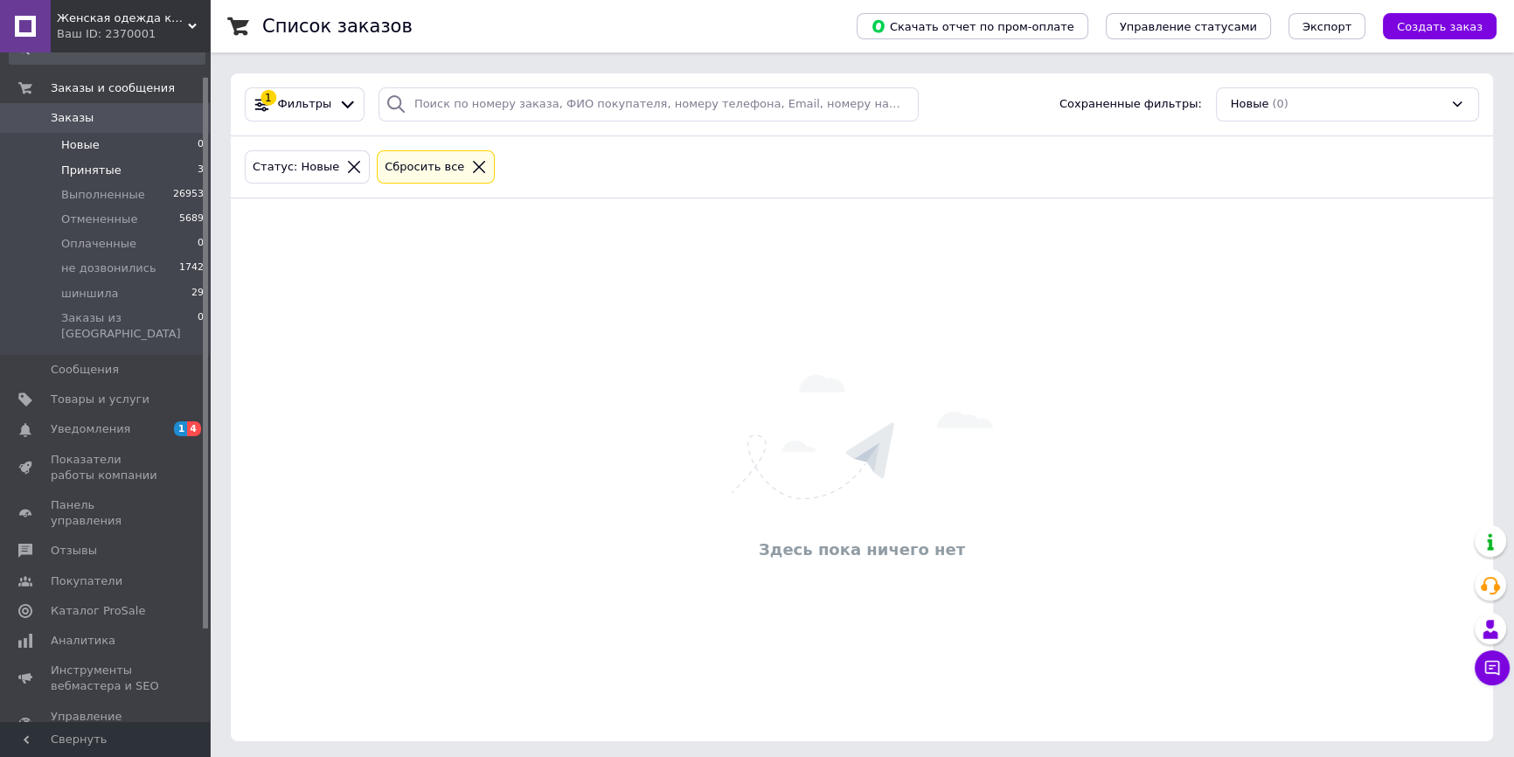
click at [103, 168] on span "Принятые" at bounding box center [91, 171] width 60 height 16
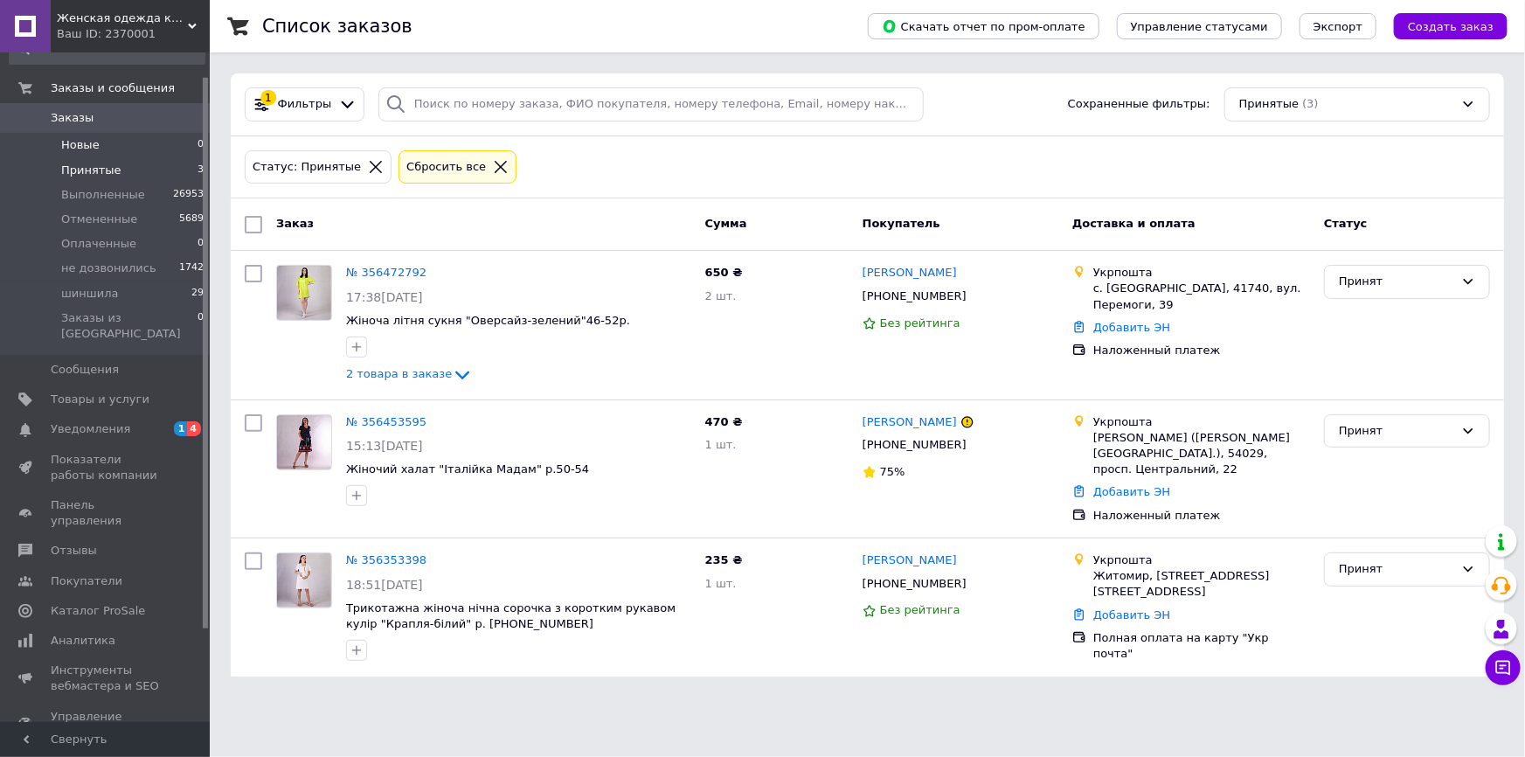
click at [124, 137] on li "Новые 0" at bounding box center [107, 145] width 214 height 24
